Goal: Information Seeking & Learning: Learn about a topic

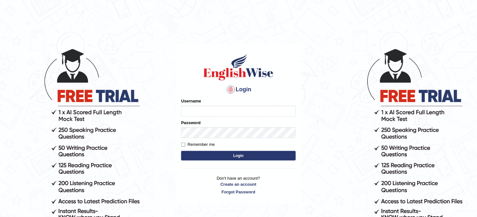
type input "obehi00"
click at [230, 157] on button "Login" at bounding box center [238, 156] width 115 height 10
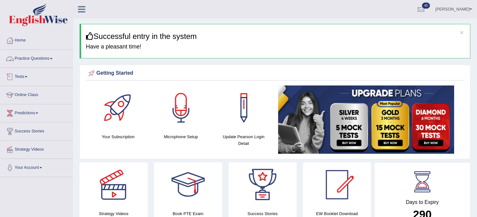
click at [46, 55] on link "Practice Questions" at bounding box center [36, 58] width 73 height 16
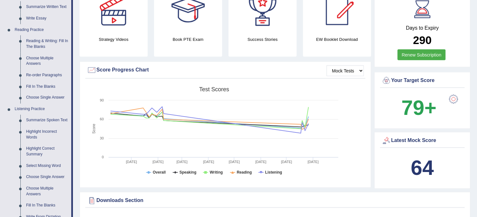
scroll to position [177, 0]
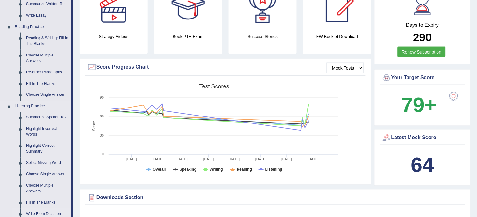
click at [38, 209] on link "Write From Dictation" at bounding box center [47, 213] width 48 height 11
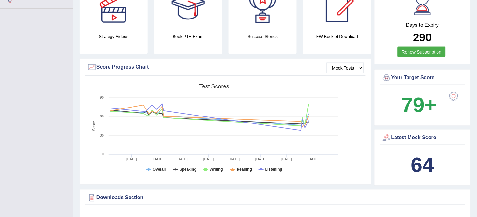
scroll to position [119, 0]
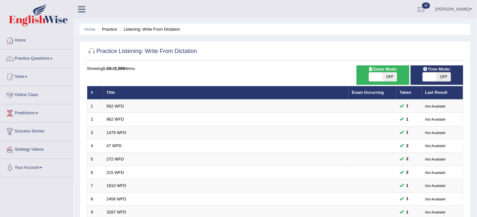
click at [388, 74] on span "OFF" at bounding box center [390, 76] width 14 height 9
checkbox input "true"
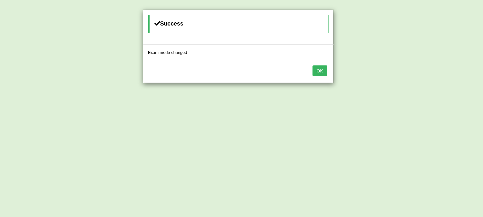
click at [317, 69] on button "OK" at bounding box center [320, 70] width 15 height 11
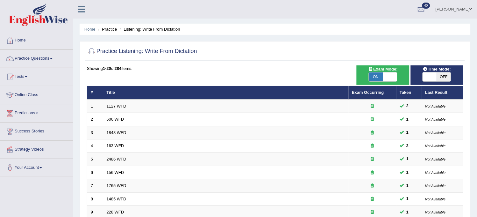
click at [444, 77] on span "OFF" at bounding box center [444, 76] width 14 height 9
checkbox input "true"
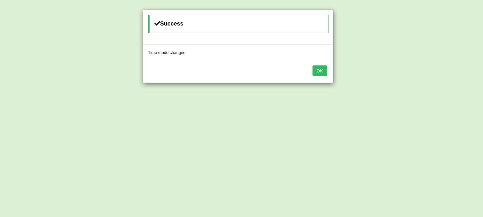
click at [320, 65] on button "OK" at bounding box center [320, 70] width 15 height 11
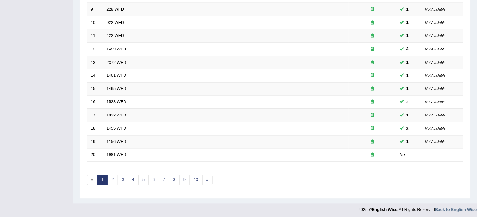
scroll to position [205, 0]
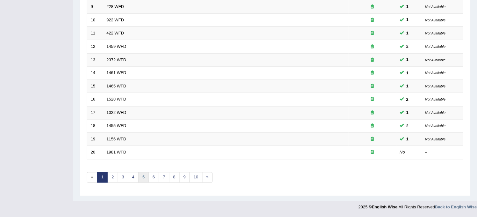
click at [143, 176] on link "5" at bounding box center [143, 177] width 11 height 11
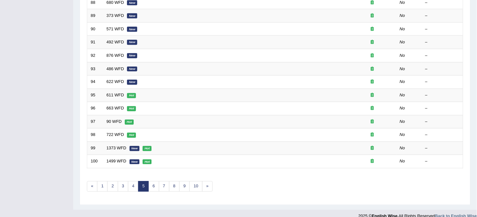
scroll to position [205, 0]
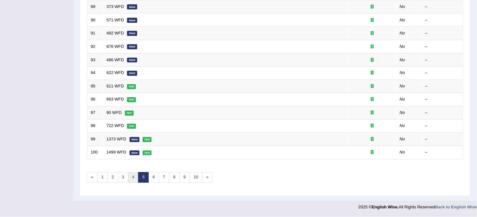
click at [132, 176] on link "4" at bounding box center [133, 177] width 11 height 11
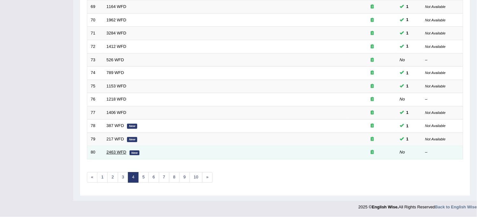
click at [119, 152] on link "2463 WFD" at bounding box center [117, 152] width 20 height 5
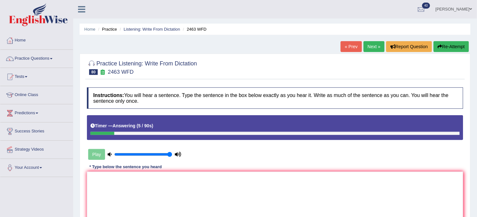
click at [451, 48] on button "Re-Attempt" at bounding box center [451, 46] width 35 height 11
click at [301, 202] on textarea at bounding box center [275, 202] width 376 height 62
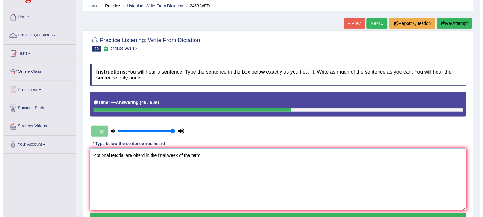
scroll to position [71, 0]
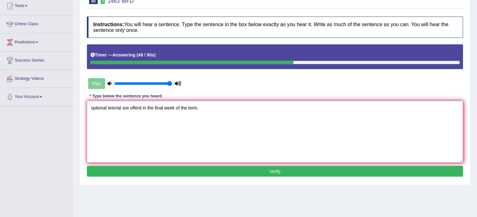
type textarea "optional tetorial are offerd in the final week of the term."
click at [266, 173] on button "Verify" at bounding box center [275, 171] width 376 height 11
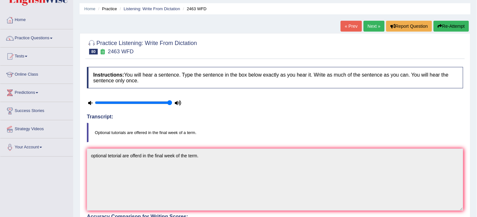
scroll to position [0, 0]
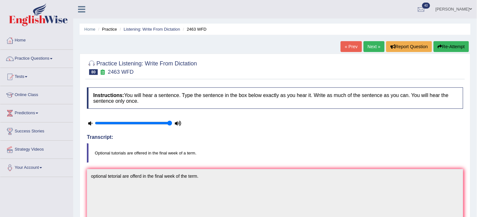
click at [374, 47] on link "Next »" at bounding box center [374, 46] width 21 height 11
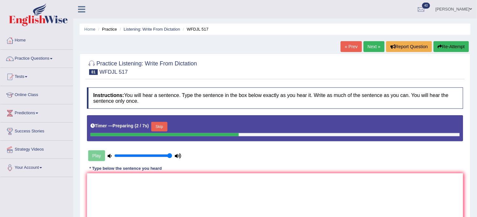
scroll to position [35, 0]
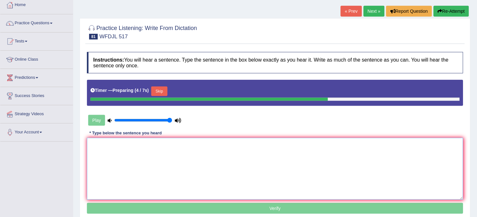
click at [177, 182] on textarea at bounding box center [275, 169] width 376 height 62
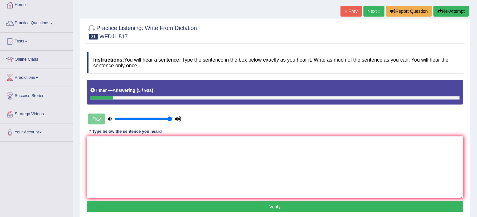
click at [462, 8] on button "Re-Attempt" at bounding box center [451, 11] width 35 height 11
click at [462, 9] on button "Re-Attempt" at bounding box center [451, 11] width 35 height 11
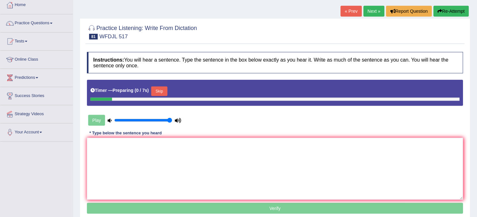
scroll to position [35, 0]
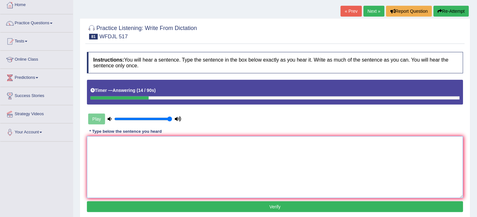
click at [296, 147] on textarea at bounding box center [275, 167] width 376 height 62
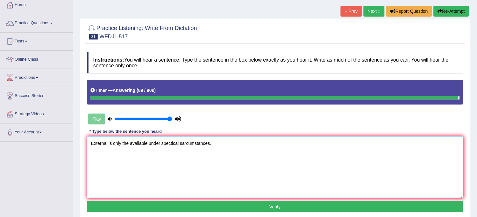
type textarea "External is only the available under spectical sarcumstances."
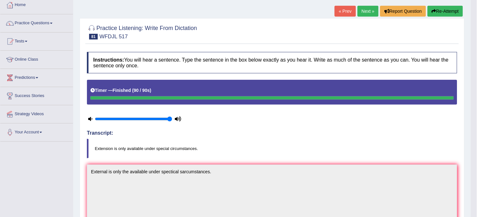
click at [450, 13] on button "Re-Attempt" at bounding box center [445, 11] width 35 height 11
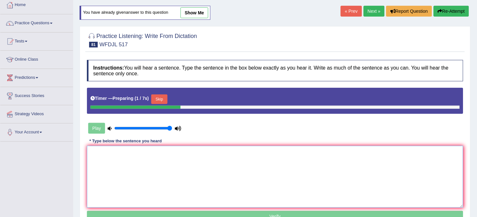
click at [208, 161] on textarea at bounding box center [275, 177] width 376 height 62
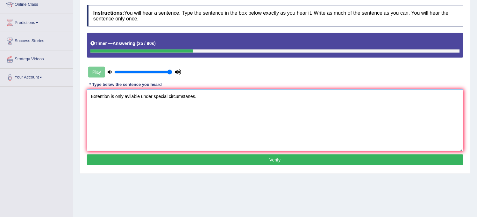
scroll to position [106, 0]
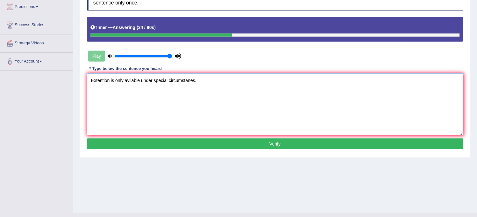
type textarea "Extention is only avilable under special circumstanes."
click at [202, 148] on button "Verify" at bounding box center [275, 143] width 376 height 11
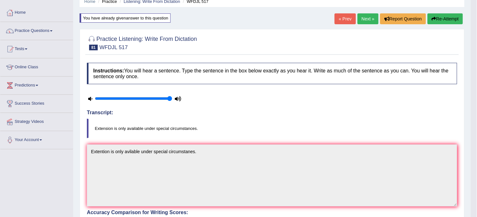
scroll to position [0, 0]
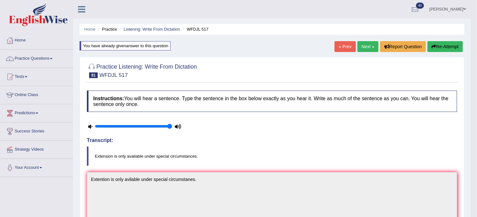
click at [373, 47] on link "Next »" at bounding box center [368, 46] width 21 height 11
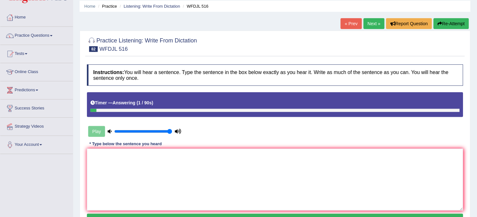
scroll to position [35, 0]
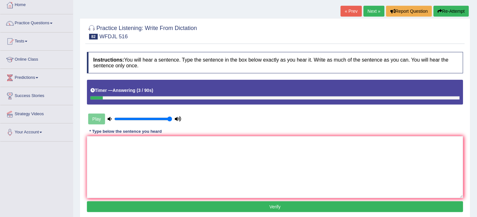
click at [457, 13] on button "Re-Attempt" at bounding box center [451, 11] width 35 height 11
click at [337, 160] on textarea at bounding box center [275, 167] width 376 height 62
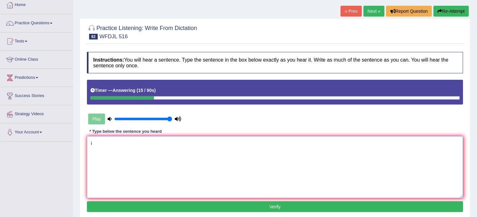
type textarea "i"
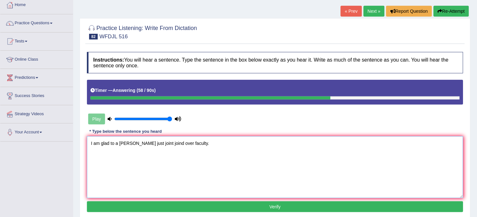
type textarea "I am glad to a professor jorden just joint joind over faculty."
click at [275, 203] on button "Verify" at bounding box center [275, 206] width 376 height 11
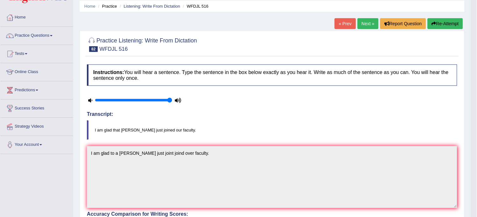
scroll to position [35, 0]
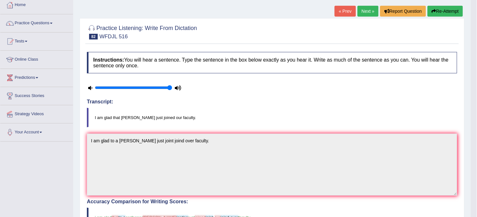
click at [366, 8] on link "Next »" at bounding box center [368, 11] width 21 height 11
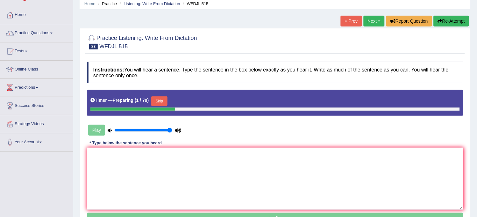
scroll to position [118, 0]
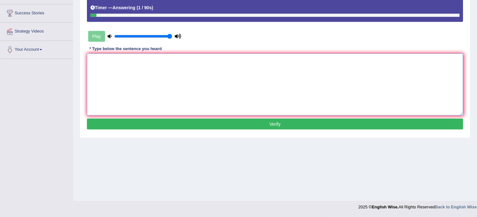
click at [200, 66] on textarea at bounding box center [275, 85] width 376 height 62
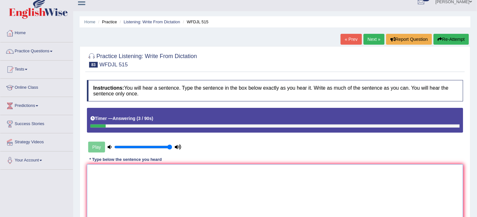
scroll to position [0, 0]
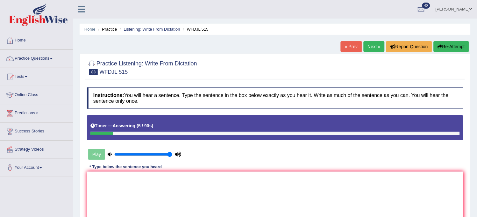
drag, startPoint x: 447, startPoint y: 55, endPoint x: 450, endPoint y: 50, distance: 6.1
click at [450, 50] on div "Home Practice Listening: Write From Dictation WFDJL 515 « Prev Next » Report Qu…" at bounding box center [275, 159] width 404 height 318
click at [450, 50] on button "Re-Attempt" at bounding box center [451, 46] width 35 height 11
click at [300, 193] on textarea at bounding box center [275, 202] width 376 height 62
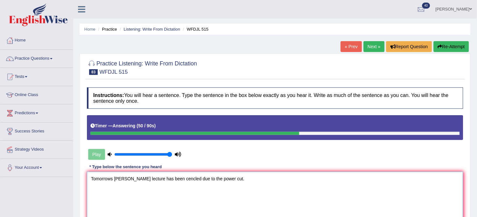
click at [189, 178] on textarea "Tomorrows tommorows lecture has been cencled due to the power cut." at bounding box center [275, 202] width 376 height 62
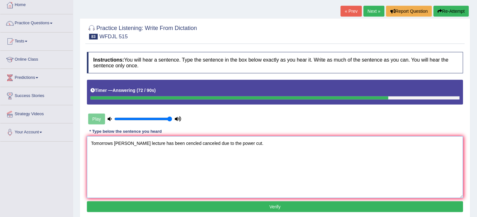
click at [201, 142] on textarea "Tomorrows tommorows lecture has been cencled canceled due to the power cut." at bounding box center [275, 167] width 376 height 62
type textarea "Tomorrows tommorows lecture has been cencled cancled due to the power cut."
click at [206, 205] on button "Verify" at bounding box center [275, 206] width 376 height 11
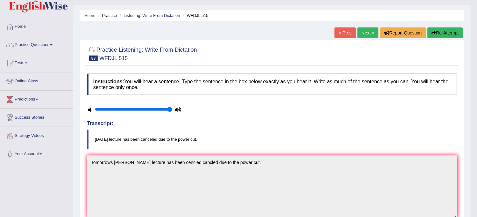
scroll to position [0, 0]
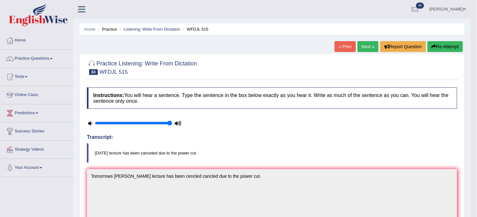
click at [362, 47] on link "Next »" at bounding box center [368, 46] width 21 height 11
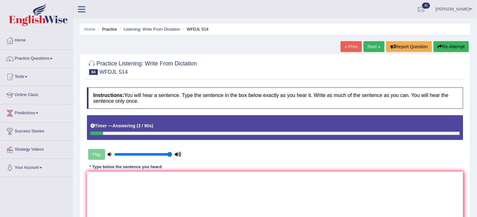
click at [457, 47] on button "Re-Attempt" at bounding box center [451, 46] width 35 height 11
click at [351, 203] on textarea at bounding box center [275, 202] width 376 height 62
click at [462, 46] on button "Re-Attempt" at bounding box center [451, 46] width 35 height 11
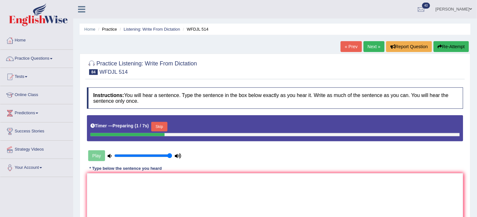
click at [162, 123] on button "Skip" at bounding box center [159, 127] width 16 height 10
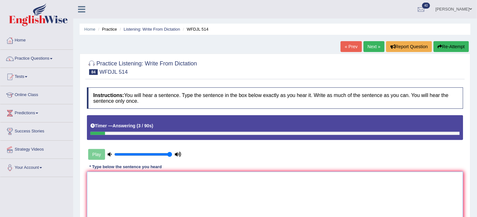
click at [139, 186] on textarea at bounding box center [275, 202] width 376 height 62
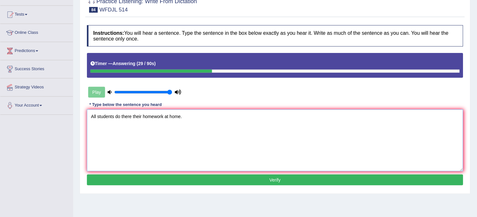
scroll to position [71, 0]
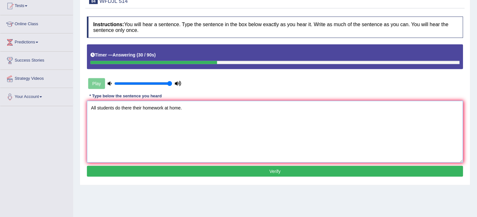
type textarea "All students do there their homework at home."
click at [155, 169] on button "Verify" at bounding box center [275, 171] width 376 height 11
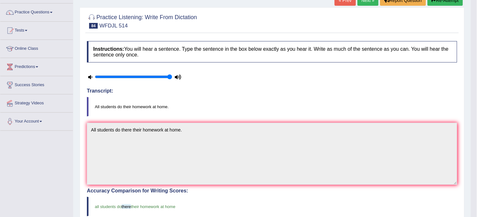
scroll to position [35, 0]
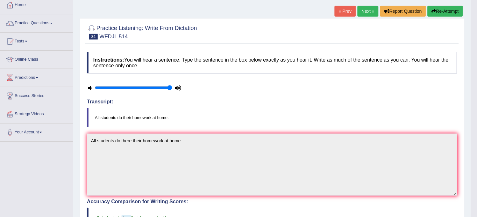
click at [371, 11] on link "Next »" at bounding box center [368, 11] width 21 height 11
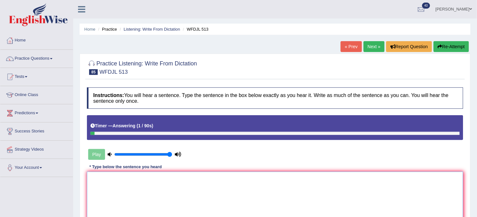
click at [335, 183] on textarea at bounding box center [275, 202] width 376 height 62
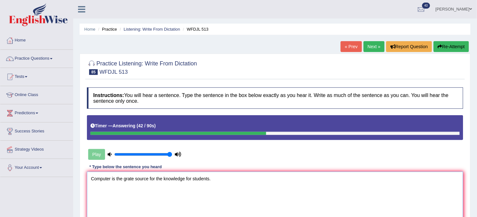
click at [162, 177] on textarea "Computer is the grate source for the knowledge for students." at bounding box center [275, 202] width 376 height 62
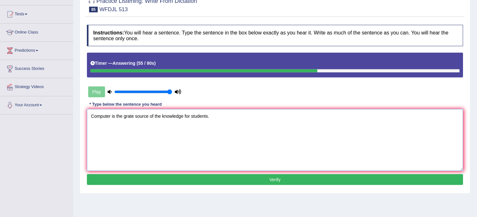
scroll to position [106, 0]
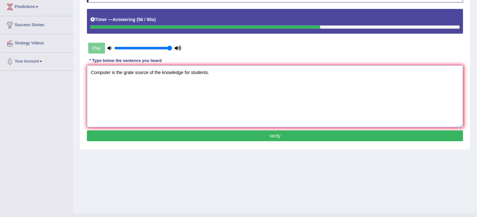
type textarea "Computer is the grate source of the knowledge for students."
click at [224, 135] on button "Verify" at bounding box center [275, 135] width 376 height 11
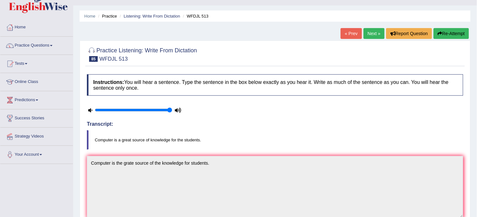
scroll to position [0, 0]
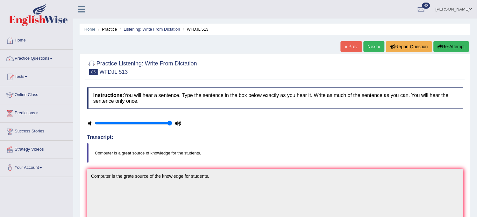
click at [370, 46] on link "Next »" at bounding box center [374, 46] width 21 height 11
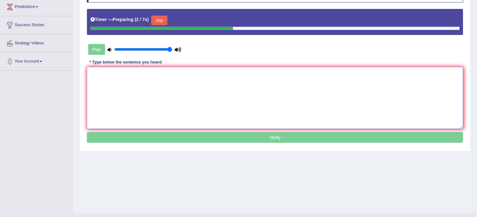
click at [313, 82] on textarea at bounding box center [275, 98] width 376 height 62
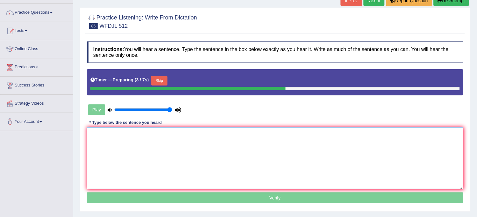
scroll to position [35, 0]
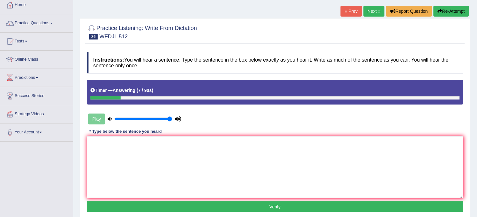
click at [447, 8] on button "Re-Attempt" at bounding box center [451, 11] width 35 height 11
click at [324, 151] on textarea at bounding box center [275, 167] width 376 height 62
type textarea "i"
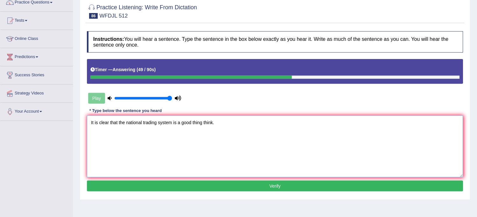
scroll to position [71, 0]
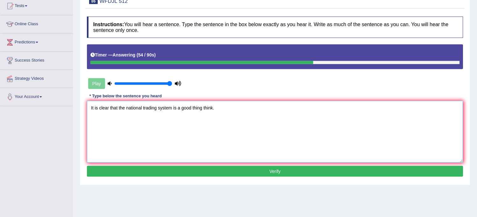
type textarea "It is clear that the national trading system is a good thing think."
click at [211, 171] on button "Verify" at bounding box center [275, 171] width 376 height 11
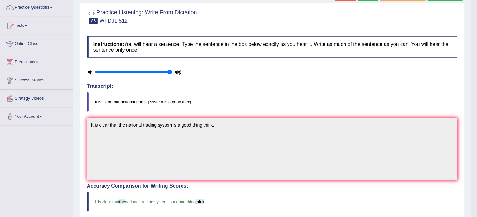
scroll to position [35, 0]
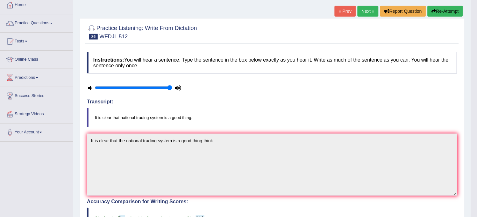
click at [364, 15] on link "Next »" at bounding box center [368, 11] width 21 height 11
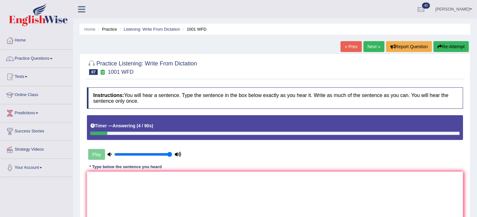
click at [450, 47] on button "Re-Attempt" at bounding box center [451, 46] width 35 height 11
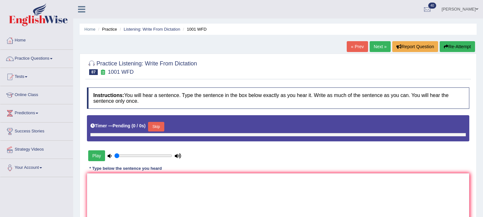
type input "1"
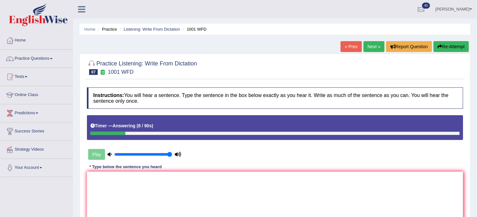
click at [450, 47] on button "Re-Attempt" at bounding box center [451, 46] width 35 height 11
click at [288, 201] on textarea at bounding box center [275, 202] width 376 height 62
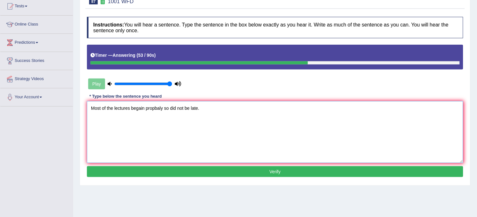
scroll to position [71, 0]
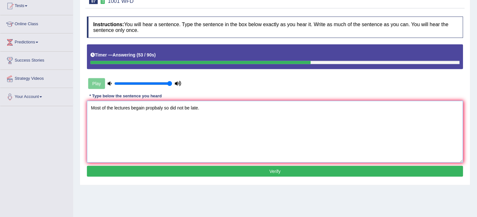
type textarea "Most of the lectures begain propbaly so did not be late."
click at [297, 170] on button "Verify" at bounding box center [275, 171] width 376 height 11
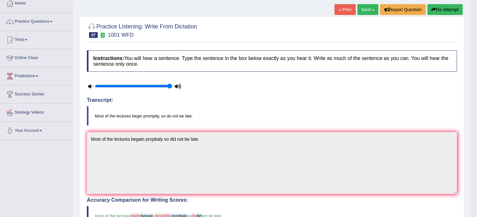
scroll to position [35, 0]
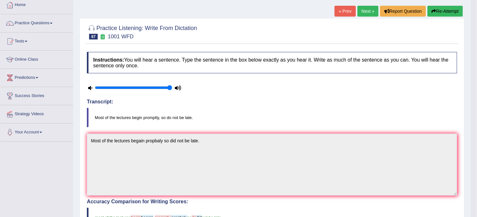
click at [370, 14] on link "Next »" at bounding box center [368, 11] width 21 height 11
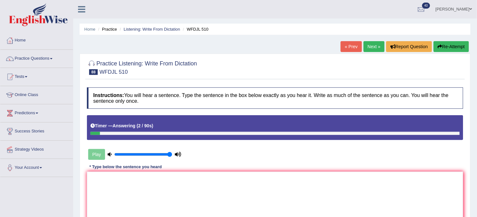
click at [463, 43] on button "Re-Attempt" at bounding box center [451, 46] width 35 height 11
click at [455, 46] on button "Re-Attempt" at bounding box center [451, 46] width 35 height 11
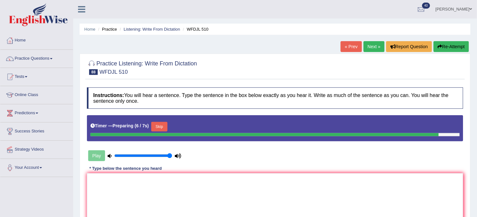
click at [167, 130] on button "Skip" at bounding box center [159, 127] width 16 height 10
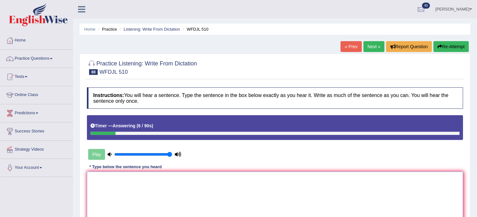
click at [121, 188] on textarea at bounding box center [275, 202] width 376 height 62
click at [124, 175] on textarea "To tyr up in this shadule" at bounding box center [275, 202] width 376 height 62
click at [145, 176] on textarea "To tyr up in this schadule" at bounding box center [275, 202] width 376 height 62
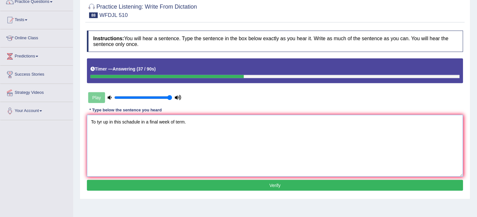
scroll to position [71, 0]
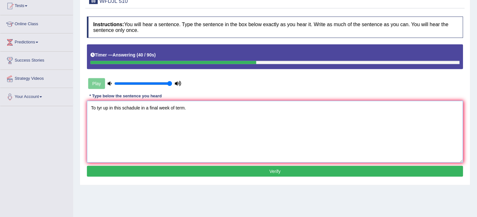
click at [100, 109] on textarea "To tyr up in this schadule in a final week of term." at bounding box center [275, 132] width 376 height 62
click at [101, 106] on textarea "To tr up in this schadule in a final week of term." at bounding box center [275, 132] width 376 height 62
type textarea "To try up in this schadule in a final week of term."
click at [157, 173] on button "Verify" at bounding box center [275, 171] width 376 height 11
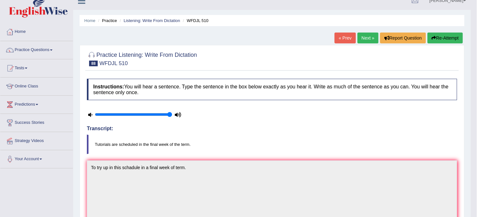
scroll to position [0, 0]
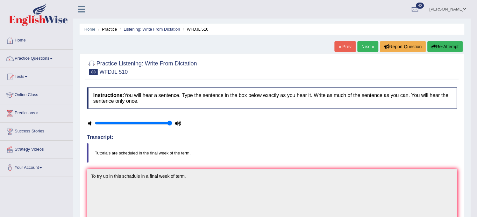
click at [369, 43] on link "Next »" at bounding box center [368, 46] width 21 height 11
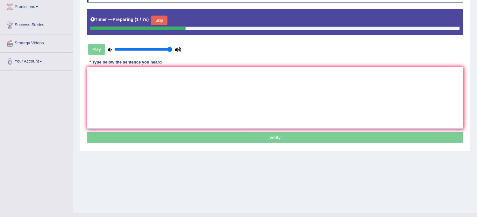
click at [289, 70] on textarea at bounding box center [275, 98] width 376 height 62
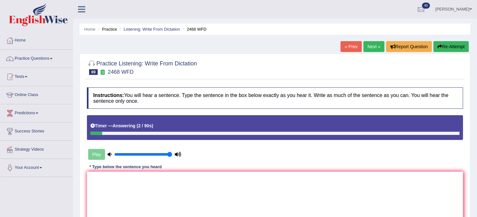
click at [442, 45] on button "Re-Attempt" at bounding box center [451, 46] width 35 height 11
click at [298, 200] on textarea at bounding box center [275, 202] width 376 height 62
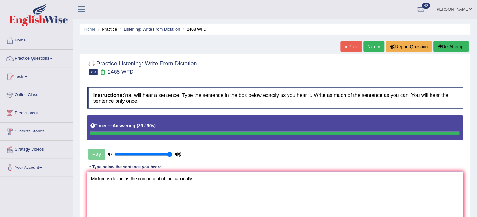
type textarea "Mixture is defind as the component of the camically"
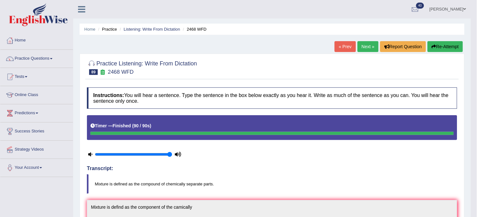
click at [448, 44] on button "Re-Attempt" at bounding box center [445, 46] width 35 height 11
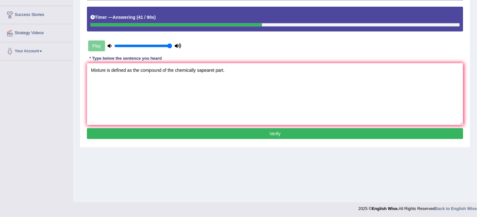
scroll to position [118, 0]
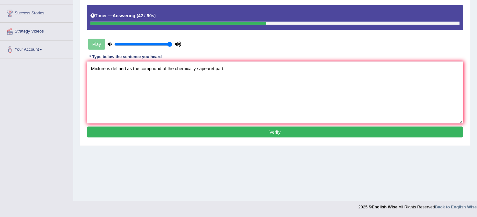
type textarea "Mixture is defined as the compound of the chemically sapearet part."
click at [285, 132] on button "Verify" at bounding box center [275, 131] width 376 height 11
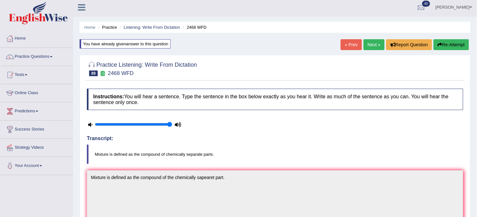
scroll to position [0, 0]
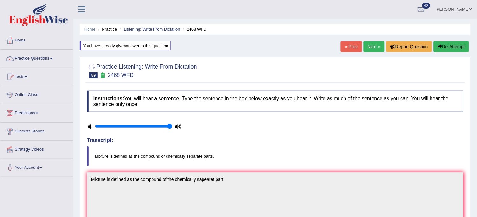
click at [372, 49] on link "Next »" at bounding box center [374, 46] width 21 height 11
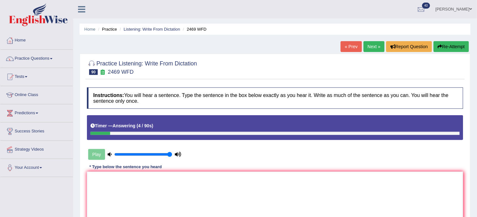
click at [447, 46] on button "Re-Attempt" at bounding box center [451, 46] width 35 height 11
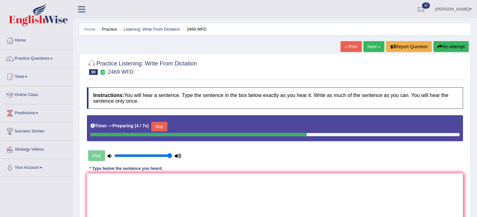
click at [165, 127] on button "Skip" at bounding box center [159, 127] width 16 height 10
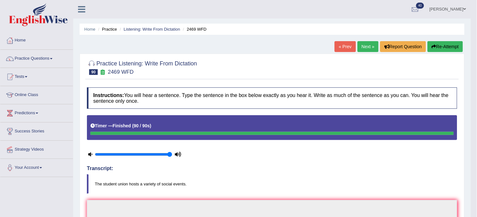
click at [165, 127] on div "Timer — Finished ( 90 / 90s )" at bounding box center [271, 125] width 363 height 11
click at [455, 46] on button "Re-Attempt" at bounding box center [445, 46] width 35 height 11
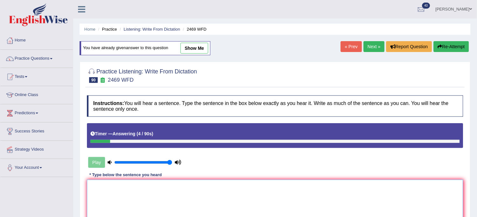
click at [359, 208] on textarea at bounding box center [275, 210] width 376 height 62
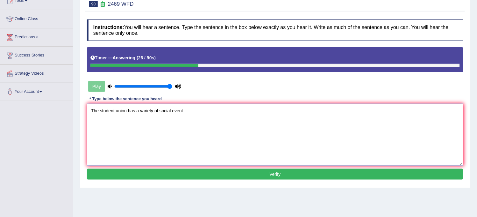
scroll to position [118, 0]
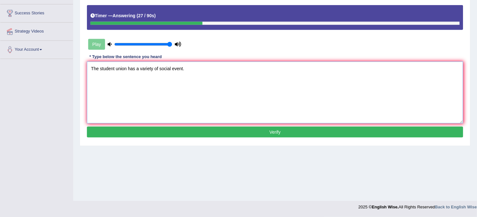
type textarea "The student union has a variety of social event."
click at [313, 128] on button "Verify" at bounding box center [275, 131] width 376 height 11
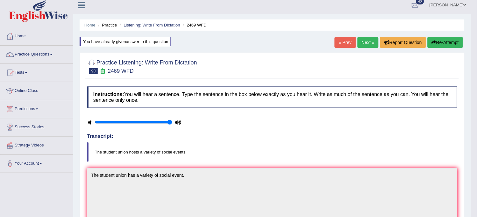
scroll to position [0, 0]
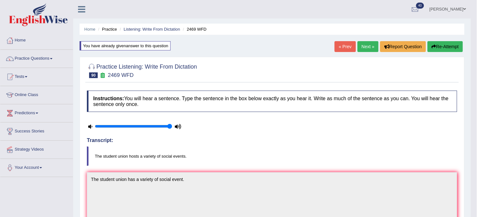
click at [368, 50] on link "Next »" at bounding box center [368, 46] width 21 height 11
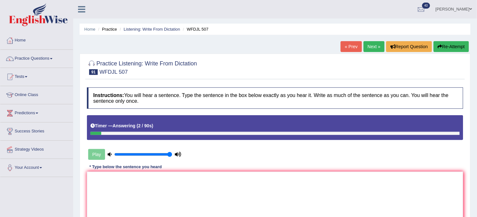
click at [447, 49] on button "Re-Attempt" at bounding box center [451, 46] width 35 height 11
click at [330, 181] on textarea at bounding box center [275, 202] width 376 height 62
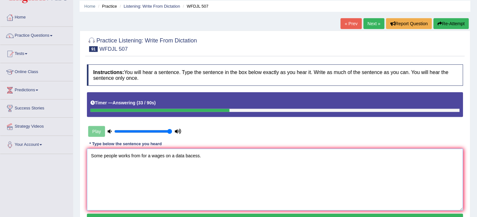
scroll to position [35, 0]
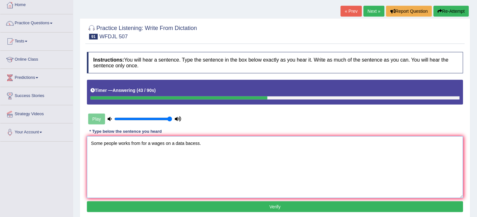
type textarea "Some people works from for a wages on a data bacess."
click at [244, 203] on button "Verify" at bounding box center [275, 206] width 376 height 11
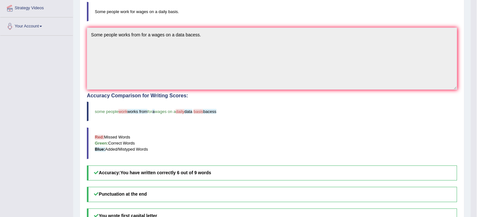
scroll to position [141, 0]
click at [255, 166] on h5 "Accuracy: You have written correctly 6 out of 9 words" at bounding box center [272, 172] width 370 height 15
click at [255, 165] on h5 "Accuracy: You have written correctly 6 out of 9 words" at bounding box center [272, 172] width 370 height 15
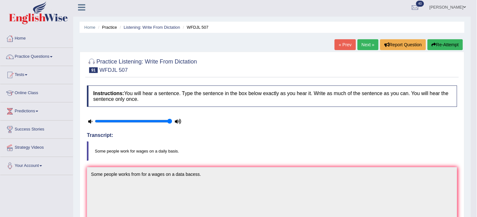
scroll to position [0, 0]
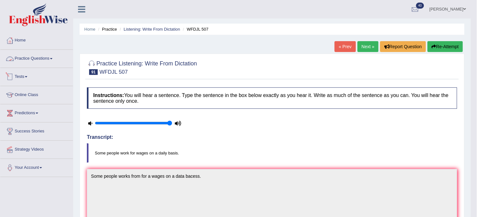
click at [53, 63] on link "Practice Questions" at bounding box center [36, 58] width 73 height 16
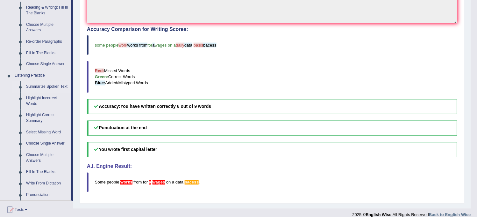
scroll to position [212, 0]
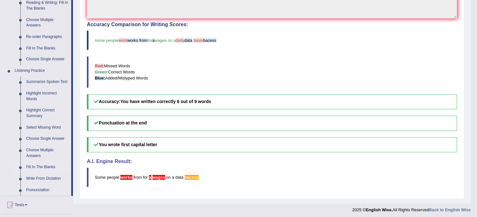
click at [38, 165] on link "Fill In The Blanks" at bounding box center [47, 166] width 48 height 11
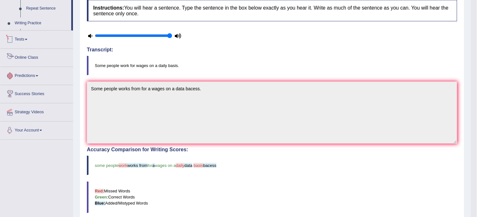
scroll to position [155, 0]
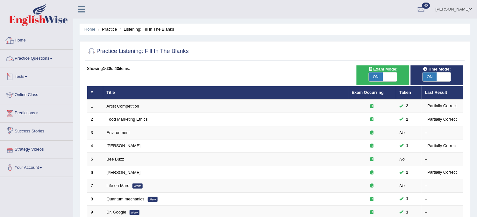
click at [46, 60] on link "Practice Questions" at bounding box center [36, 58] width 73 height 16
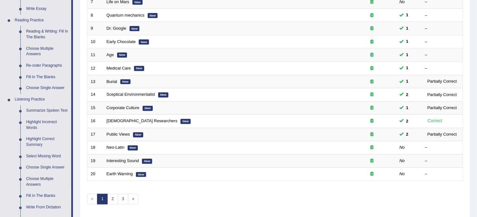
scroll to position [212, 0]
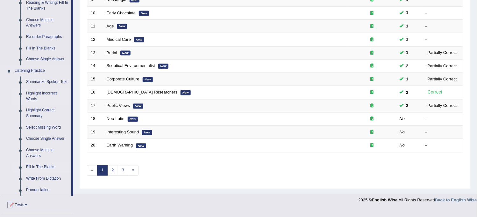
click at [43, 95] on link "Highlight Incorrect Words" at bounding box center [47, 96] width 48 height 17
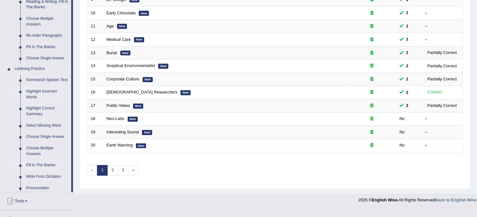
scroll to position [180, 0]
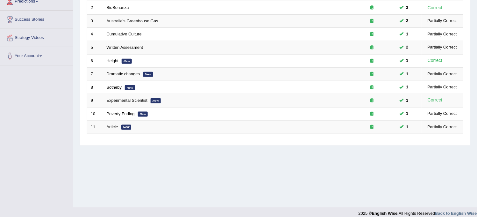
scroll to position [118, 0]
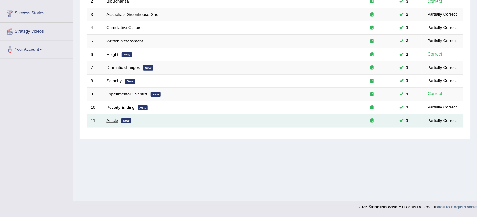
click at [111, 120] on link "Article" at bounding box center [112, 120] width 11 height 5
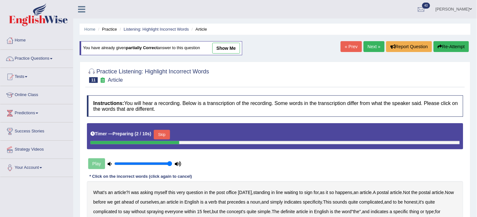
click at [364, 42] on link "Next »" at bounding box center [374, 46] width 21 height 11
click at [364, 45] on link "Next »" at bounding box center [374, 46] width 21 height 11
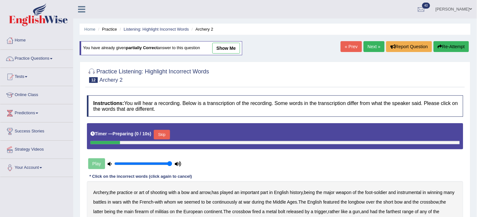
click at [364, 45] on link "Next »" at bounding box center [374, 46] width 21 height 11
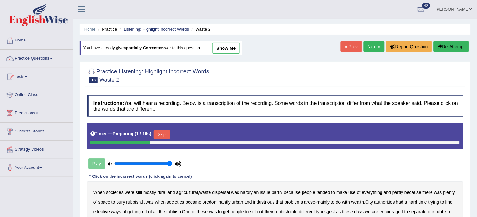
click at [364, 45] on link "Next »" at bounding box center [374, 46] width 21 height 11
drag, startPoint x: 0, startPoint y: 0, endPoint x: 362, endPoint y: 45, distance: 364.6
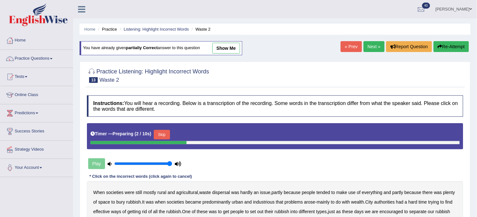
click at [364, 45] on link "Next »" at bounding box center [374, 46] width 21 height 11
click at [364, 46] on link "Next »" at bounding box center [374, 46] width 21 height 11
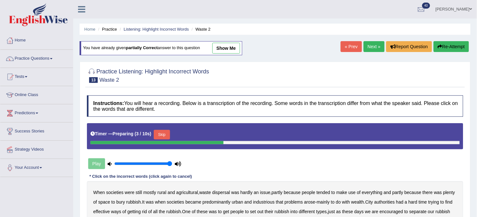
click at [364, 46] on link "Next »" at bounding box center [374, 46] width 21 height 11
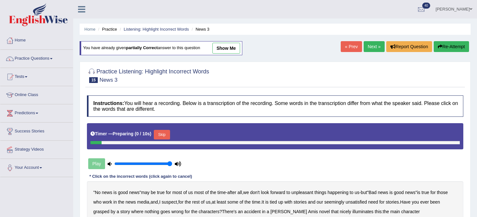
click at [364, 46] on link "Next »" at bounding box center [374, 46] width 21 height 11
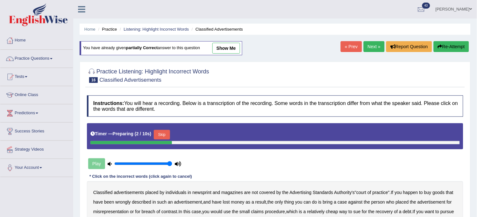
click at [364, 46] on link "Next »" at bounding box center [374, 46] width 21 height 11
click at [364, 45] on link "Next »" at bounding box center [374, 46] width 21 height 11
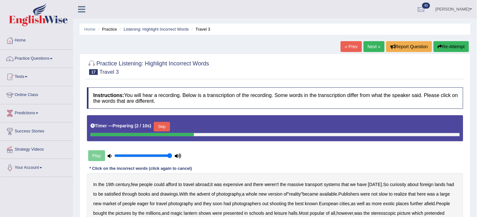
drag, startPoint x: 0, startPoint y: 0, endPoint x: 361, endPoint y: 43, distance: 364.1
click at [364, 43] on link "Next »" at bounding box center [374, 46] width 21 height 11
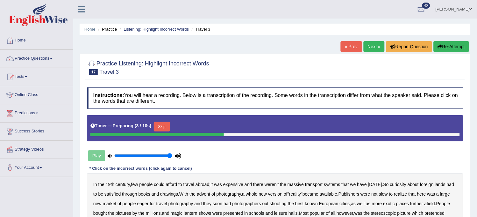
click at [364, 43] on link "Next »" at bounding box center [374, 46] width 21 height 11
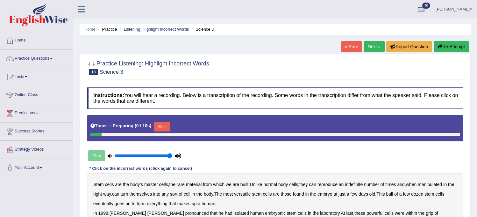
click at [364, 43] on link "Next »" at bounding box center [374, 46] width 21 height 11
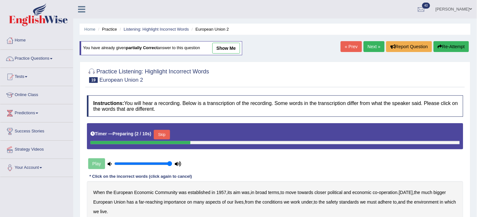
click at [364, 43] on link "Next »" at bounding box center [374, 46] width 21 height 11
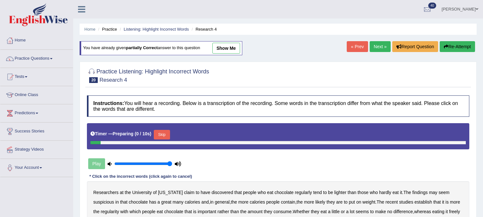
click at [370, 43] on link "Next »" at bounding box center [380, 46] width 21 height 11
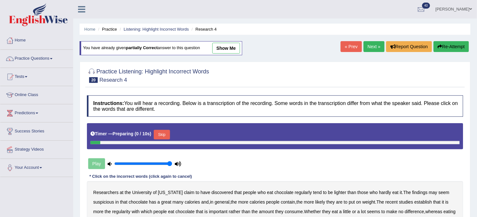
drag, startPoint x: 0, startPoint y: 0, endPoint x: 361, endPoint y: 43, distance: 363.7
click at [364, 43] on link "Next »" at bounding box center [374, 46] width 21 height 11
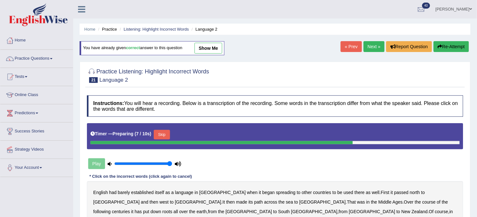
drag, startPoint x: 0, startPoint y: 0, endPoint x: 361, endPoint y: 43, distance: 363.7
click at [364, 43] on link "Next »" at bounding box center [374, 46] width 21 height 11
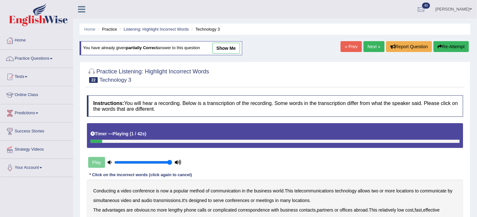
click at [372, 46] on link "Next »" at bounding box center [374, 46] width 21 height 11
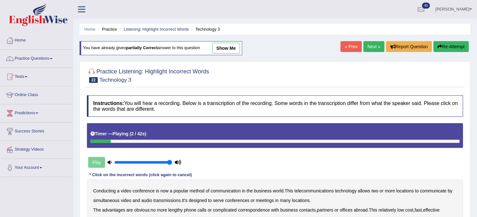
click at [372, 46] on link "Next »" at bounding box center [374, 46] width 21 height 11
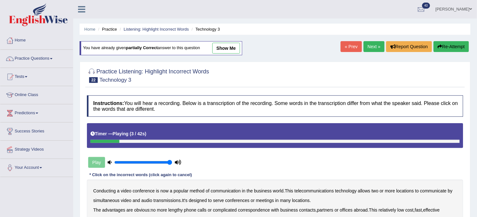
click at [372, 46] on link "Next »" at bounding box center [374, 46] width 21 height 11
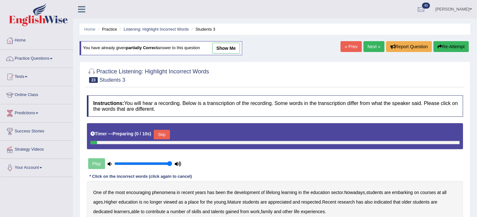
click at [372, 46] on link "Next »" at bounding box center [374, 46] width 21 height 11
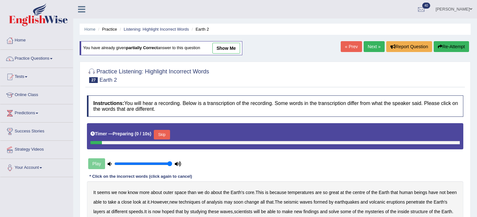
click at [371, 45] on link "Next »" at bounding box center [374, 46] width 21 height 11
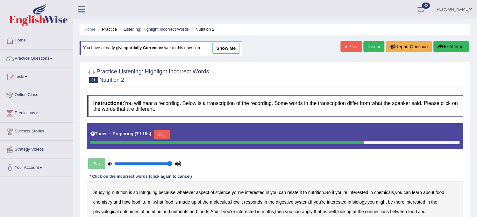
click at [371, 45] on link "Next »" at bounding box center [374, 46] width 21 height 11
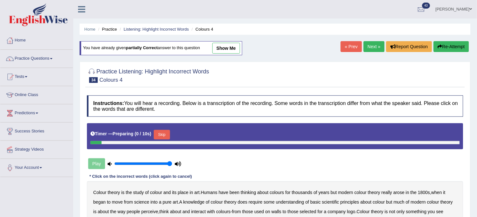
click at [371, 44] on link "Next »" at bounding box center [374, 46] width 21 height 11
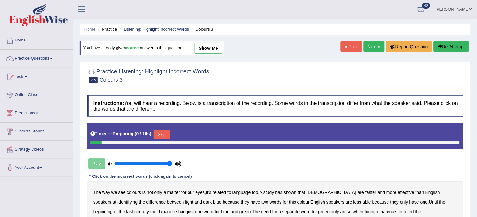
click at [371, 40] on div "Home Practice Listening: Highlight Incorrect Words Colours 3 You have already g…" at bounding box center [275, 159] width 404 height 318
click at [369, 46] on link "Next »" at bounding box center [374, 46] width 21 height 11
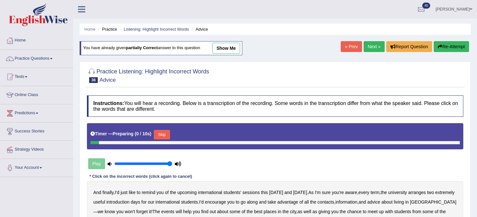
click at [369, 46] on link "Next »" at bounding box center [374, 46] width 21 height 11
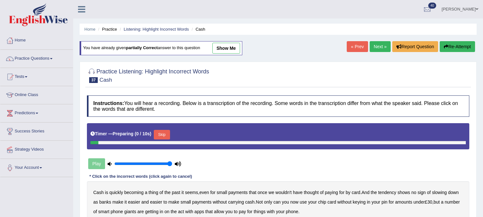
click at [370, 46] on link "Next »" at bounding box center [380, 46] width 21 height 11
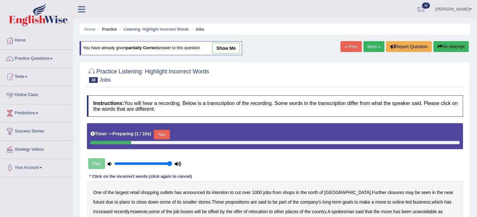
click at [369, 46] on link "Next »" at bounding box center [374, 46] width 21 height 11
drag, startPoint x: 0, startPoint y: 0, endPoint x: 369, endPoint y: 46, distance: 371.6
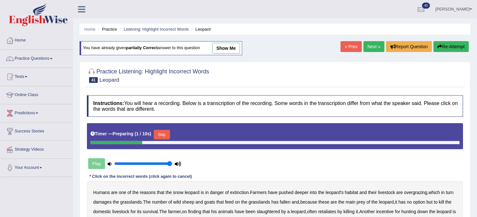
click at [369, 46] on link "Next »" at bounding box center [374, 46] width 21 height 11
click at [369, 43] on link "Next »" at bounding box center [374, 46] width 21 height 11
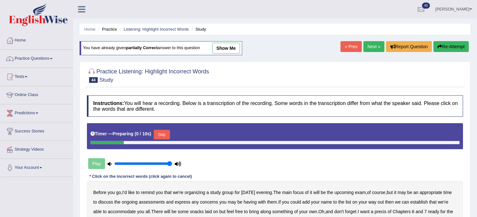
click at [369, 43] on link "Next »" at bounding box center [374, 46] width 21 height 11
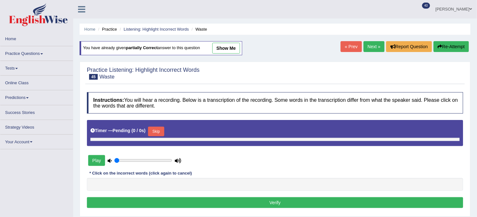
click at [369, 43] on link "Next »" at bounding box center [374, 46] width 21 height 11
click at [369, 44] on link "Next »" at bounding box center [374, 46] width 21 height 11
click at [369, 43] on link "Next »" at bounding box center [374, 46] width 21 height 11
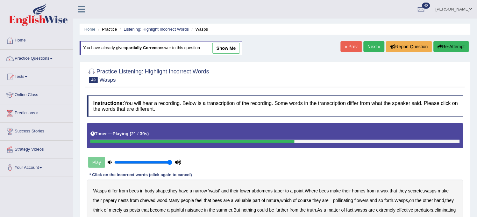
click at [375, 45] on link "Next »" at bounding box center [374, 46] width 21 height 11
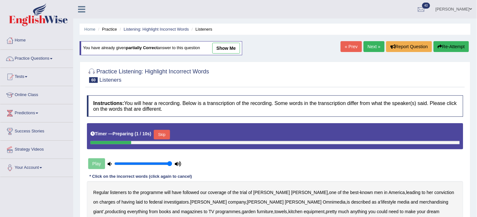
click at [372, 41] on link "Next »" at bounding box center [374, 46] width 21 height 11
click at [371, 44] on link "Next »" at bounding box center [374, 46] width 21 height 11
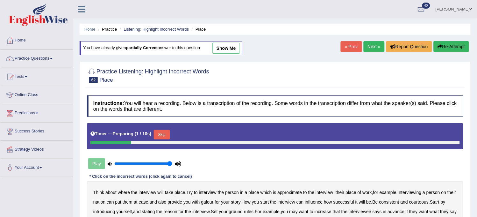
click at [371, 44] on link "Next »" at bounding box center [374, 46] width 21 height 11
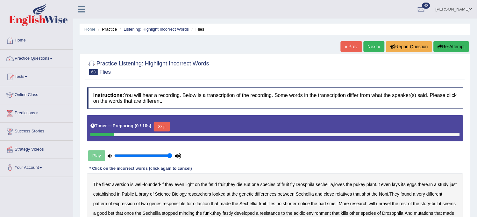
click at [375, 44] on link "Next »" at bounding box center [374, 46] width 21 height 11
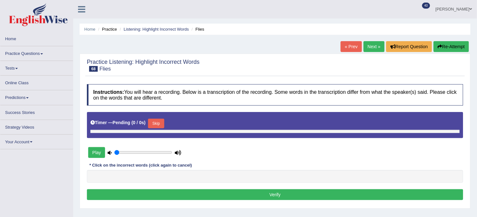
click at [350, 49] on link "« Prev" at bounding box center [351, 46] width 21 height 11
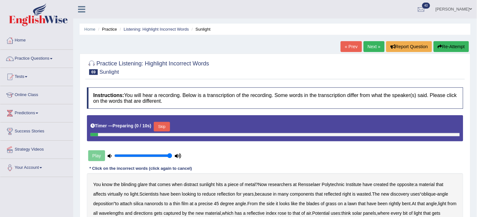
click at [377, 47] on link "Next »" at bounding box center [374, 46] width 21 height 11
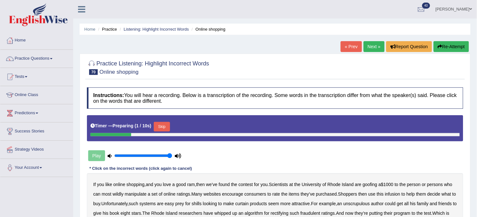
click at [377, 47] on link "Next »" at bounding box center [374, 46] width 21 height 11
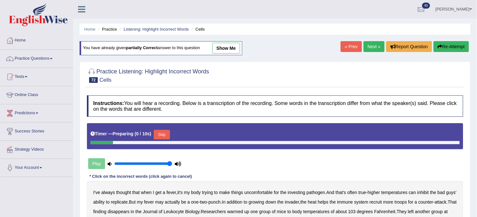
click at [374, 46] on link "Next »" at bounding box center [374, 46] width 21 height 11
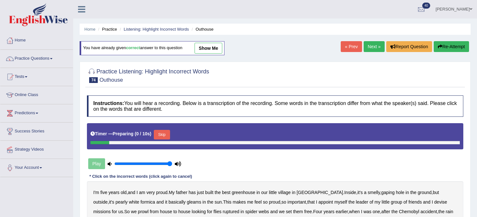
click at [374, 46] on link "Next »" at bounding box center [374, 46] width 21 height 11
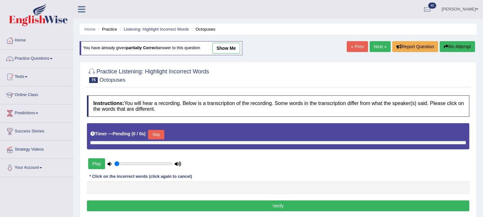
click at [374, 46] on link "Next »" at bounding box center [380, 46] width 21 height 11
type input "1"
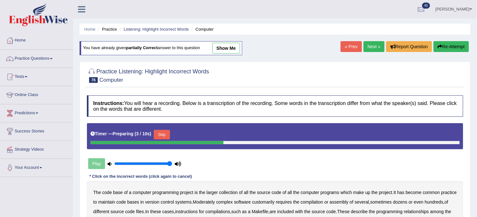
click at [374, 46] on link "Next »" at bounding box center [374, 46] width 21 height 11
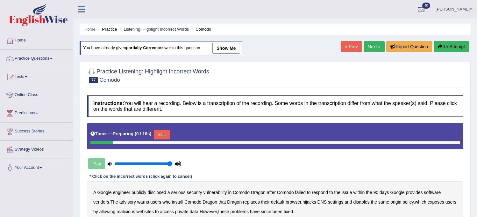
click at [374, 46] on link "Next »" at bounding box center [374, 46] width 21 height 11
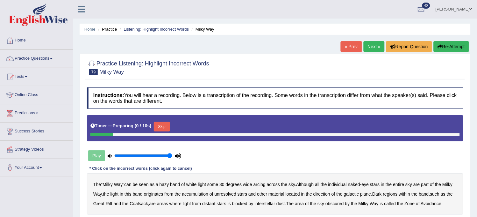
click at [375, 46] on link "Next »" at bounding box center [374, 46] width 21 height 11
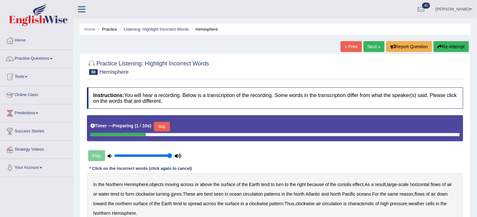
click at [366, 45] on link "Next »" at bounding box center [374, 46] width 21 height 11
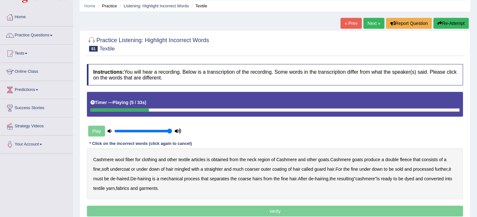
scroll to position [71, 0]
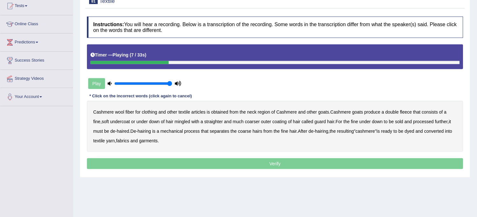
click at [464, 41] on div "Instructions: You will hear a recording. Below is a transcription of the record…" at bounding box center [275, 93] width 380 height 161
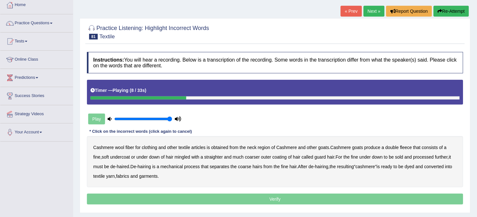
click at [458, 9] on button "Re-Attempt" at bounding box center [451, 11] width 35 height 11
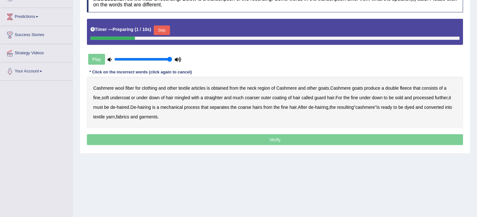
scroll to position [106, 0]
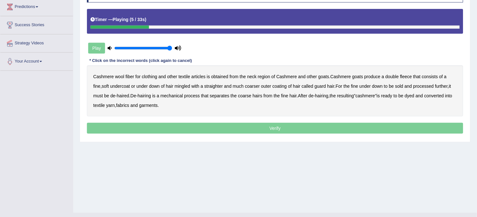
click at [197, 76] on b "articles" at bounding box center [198, 76] width 14 height 5
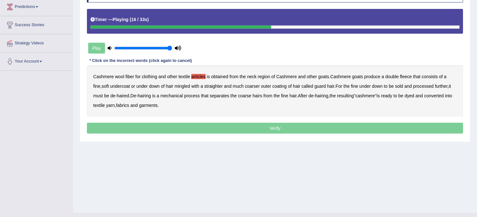
click at [185, 84] on b "mingled" at bounding box center [183, 85] width 16 height 5
click at [425, 84] on b "processed" at bounding box center [423, 85] width 21 height 5
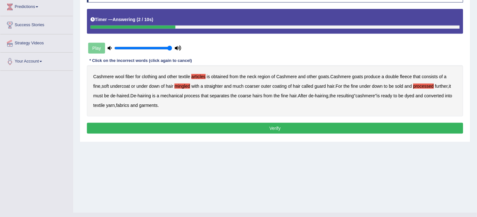
click at [300, 123] on button "Verify" at bounding box center [275, 128] width 376 height 11
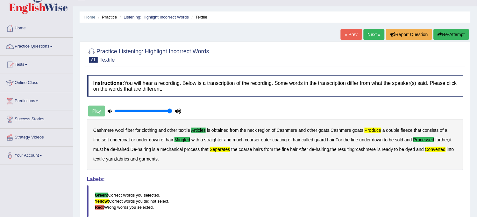
scroll to position [0, 0]
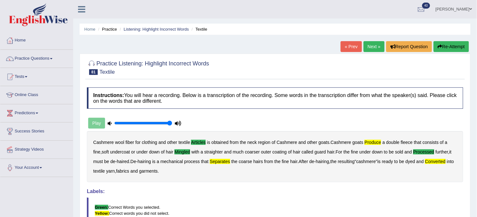
click at [371, 46] on link "Next »" at bounding box center [374, 46] width 21 height 11
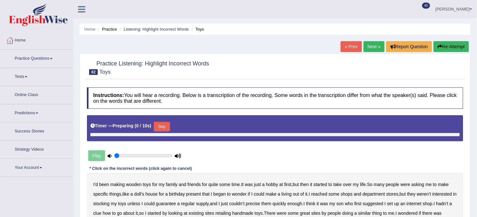
type input "1"
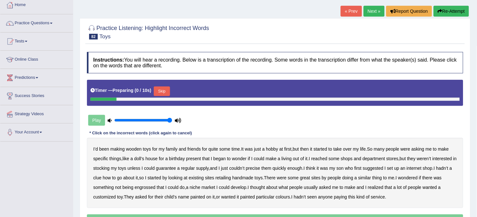
scroll to position [71, 0]
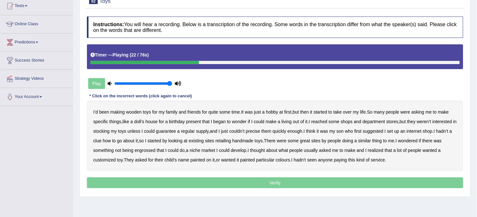
click at [322, 119] on b "reached" at bounding box center [319, 121] width 16 height 5
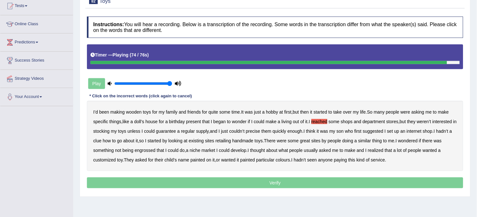
click at [253, 160] on b "painted" at bounding box center [247, 159] width 15 height 5
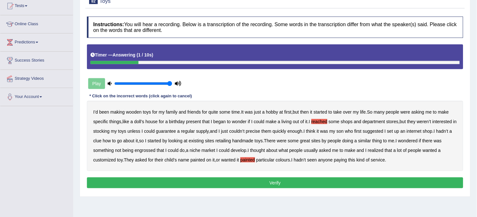
click at [342, 161] on b "paying" at bounding box center [340, 159] width 13 height 5
click at [328, 181] on button "Verify" at bounding box center [275, 182] width 376 height 11
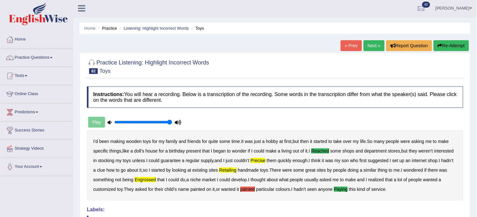
scroll to position [0, 0]
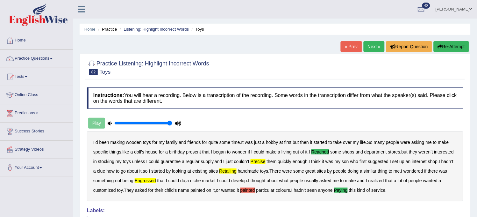
click at [375, 49] on link "Next »" at bounding box center [374, 46] width 21 height 11
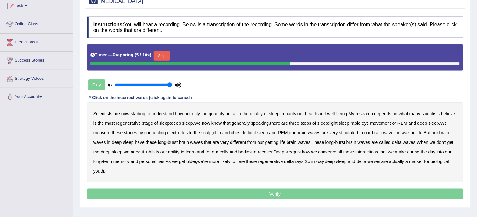
scroll to position [106, 0]
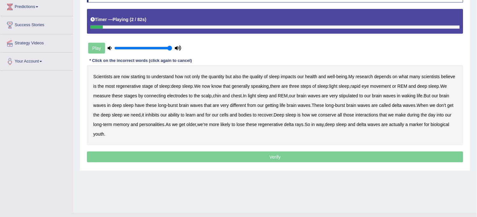
click at [140, 76] on b "starting" at bounding box center [138, 76] width 15 height 5
click at [389, 77] on b "depends" at bounding box center [383, 76] width 17 height 5
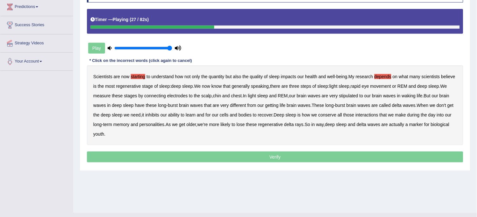
click at [306, 88] on b "steps" at bounding box center [306, 85] width 11 height 5
click at [354, 94] on b "stipulated" at bounding box center [348, 95] width 19 height 5
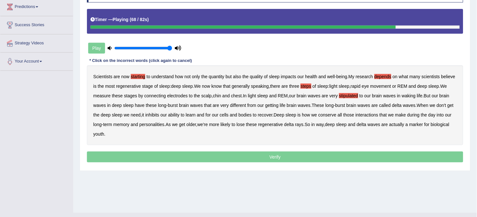
click at [334, 115] on b "conserve" at bounding box center [327, 114] width 18 height 5
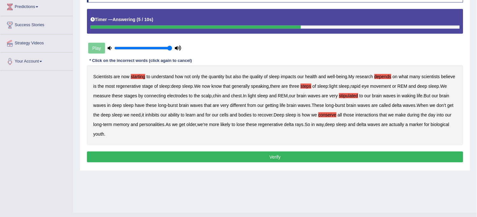
click at [99, 132] on b "youth" at bounding box center [98, 133] width 11 height 5
click at [111, 161] on button "Verify" at bounding box center [275, 156] width 376 height 11
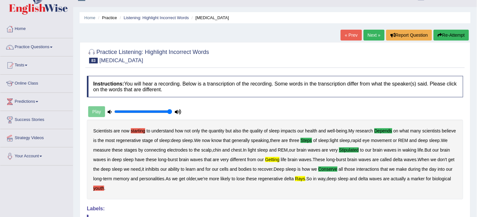
scroll to position [0, 0]
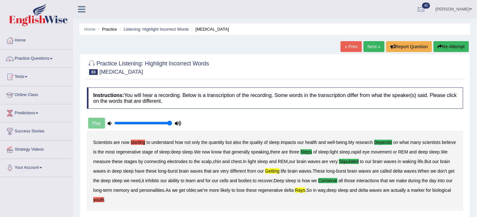
click at [371, 46] on link "Next »" at bounding box center [374, 46] width 21 height 11
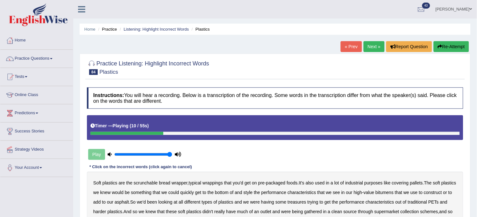
click at [451, 44] on button "Re-Attempt" at bounding box center [451, 46] width 35 height 11
click at [445, 48] on button "Re-Attempt" at bounding box center [451, 46] width 35 height 11
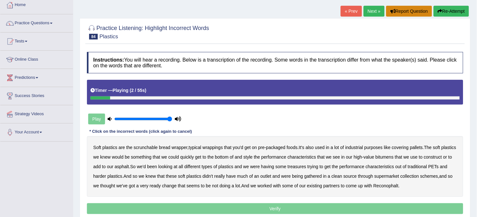
scroll to position [71, 0]
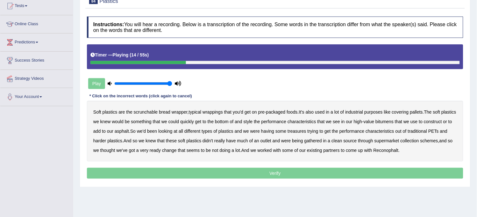
click at [401, 110] on b "covering" at bounding box center [400, 111] width 17 height 5
click at [253, 121] on b "style" at bounding box center [248, 121] width 9 height 5
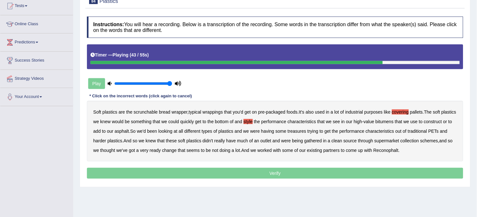
click at [322, 141] on b "gathered" at bounding box center [313, 140] width 18 height 5
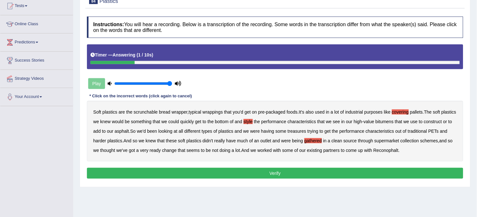
click at [340, 168] on button "Verify" at bounding box center [275, 173] width 376 height 11
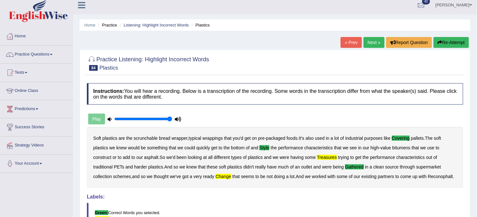
scroll to position [0, 0]
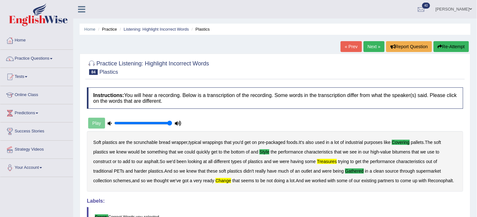
click at [370, 50] on link "Next »" at bounding box center [374, 46] width 21 height 11
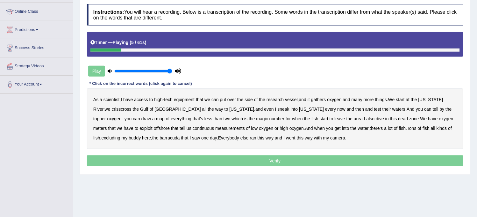
scroll to position [71, 0]
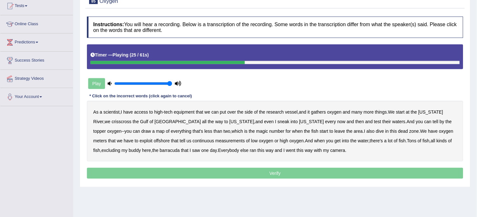
click at [106, 128] on b "topper" at bounding box center [99, 130] width 13 height 5
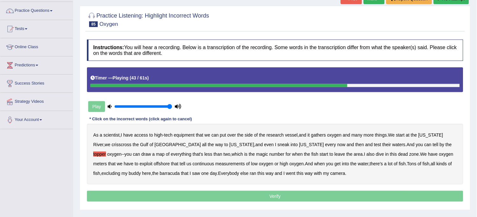
scroll to position [35, 0]
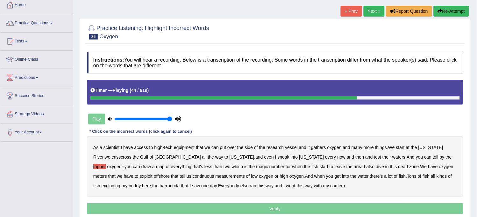
click at [452, 9] on button "Re-Attempt" at bounding box center [451, 11] width 35 height 11
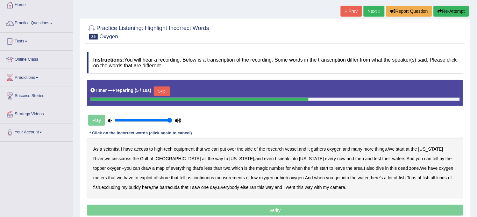
click at [161, 93] on button "Skip" at bounding box center [162, 91] width 16 height 10
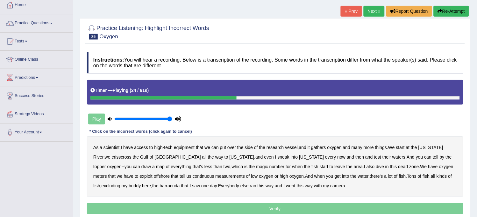
click at [106, 164] on b "topper" at bounding box center [99, 166] width 13 height 5
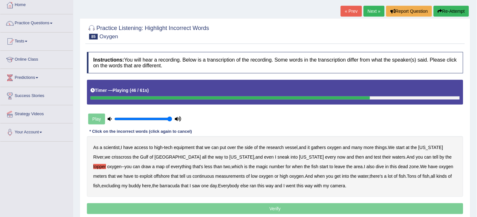
click at [216, 176] on b "measurements" at bounding box center [231, 175] width 30 height 5
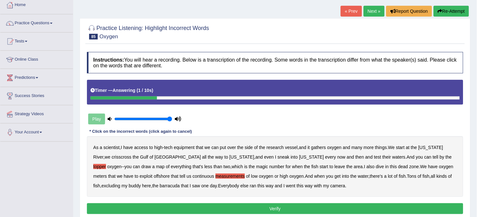
click at [241, 210] on button "Verify" at bounding box center [275, 208] width 376 height 11
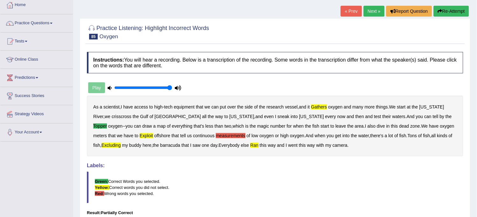
click at [445, 14] on button "Re-Attempt" at bounding box center [451, 11] width 35 height 11
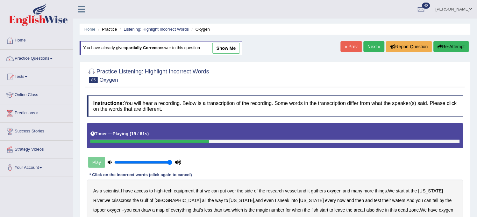
click at [228, 50] on link "show me" at bounding box center [226, 48] width 28 height 11
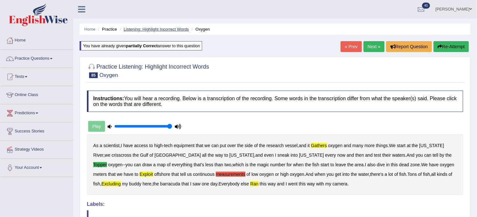
click at [168, 28] on link "Listening: Highlight Incorrect Words" at bounding box center [156, 29] width 65 height 5
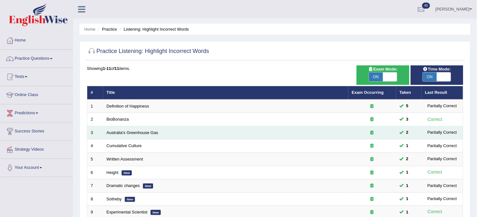
scroll to position [118, 0]
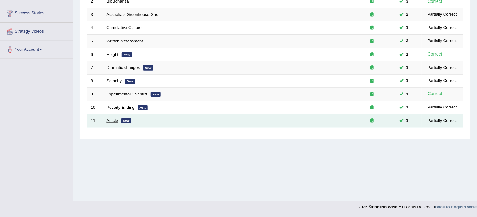
click at [112, 122] on link "Article" at bounding box center [112, 120] width 11 height 5
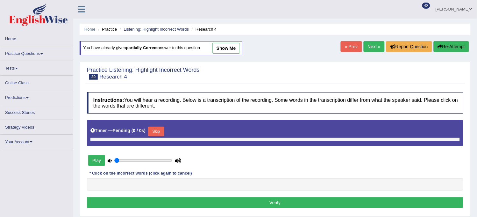
click at [368, 43] on link "Next »" at bounding box center [374, 46] width 21 height 11
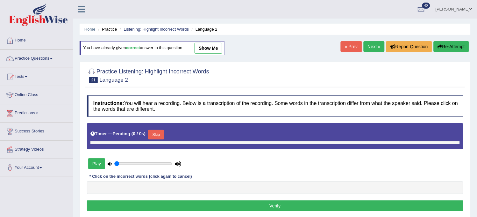
click at [368, 43] on link "Next »" at bounding box center [374, 46] width 21 height 11
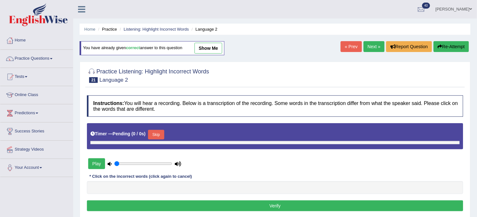
click at [368, 43] on link "Next »" at bounding box center [374, 46] width 21 height 11
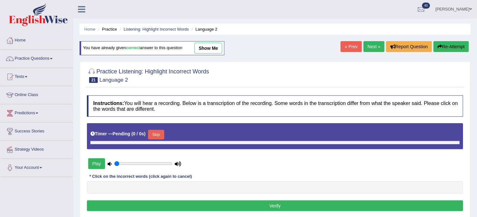
click at [368, 43] on link "Next »" at bounding box center [374, 46] width 21 height 11
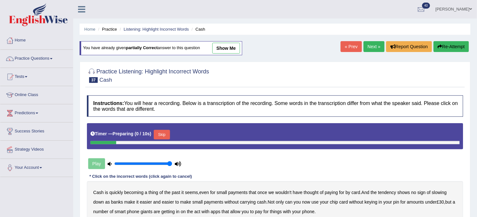
click at [368, 43] on link "Next »" at bounding box center [374, 46] width 21 height 11
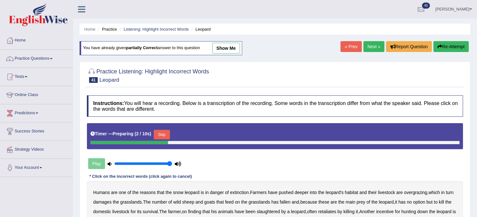
drag, startPoint x: 0, startPoint y: 0, endPoint x: 368, endPoint y: 43, distance: 370.7
click at [368, 43] on link "Next »" at bounding box center [374, 46] width 21 height 11
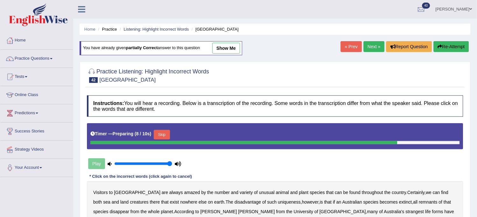
drag, startPoint x: 0, startPoint y: 0, endPoint x: 368, endPoint y: 43, distance: 370.7
click at [368, 43] on link "Next »" at bounding box center [374, 46] width 21 height 11
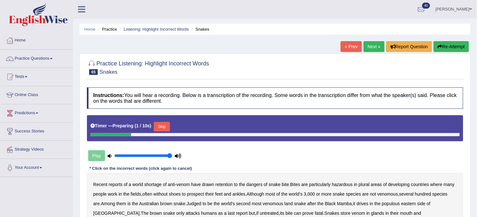
drag, startPoint x: 0, startPoint y: 0, endPoint x: 368, endPoint y: 42, distance: 370.9
click at [368, 42] on link "Next »" at bounding box center [374, 46] width 21 height 11
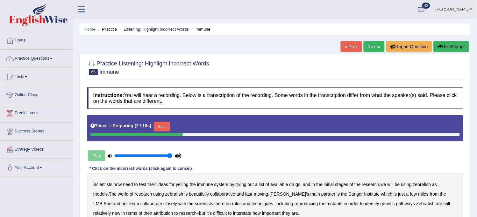
drag, startPoint x: 0, startPoint y: 0, endPoint x: 368, endPoint y: 42, distance: 370.9
click at [368, 42] on link "Next »" at bounding box center [374, 46] width 21 height 11
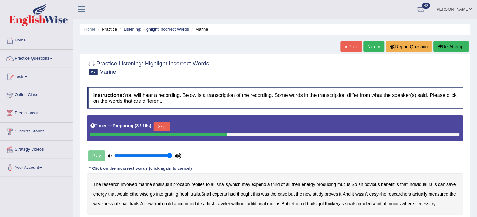
click at [368, 44] on link "Next »" at bounding box center [374, 46] width 21 height 11
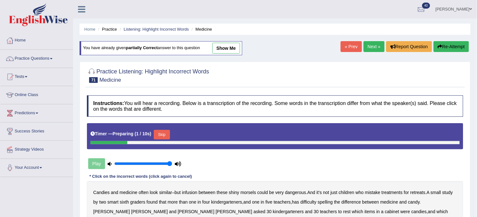
click at [368, 42] on link "Next »" at bounding box center [374, 46] width 21 height 11
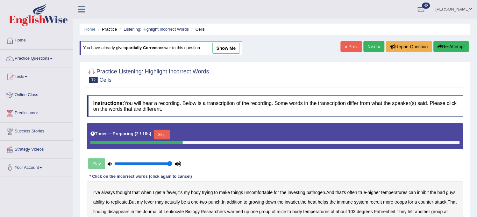
click at [368, 42] on link "Next »" at bounding box center [374, 46] width 21 height 11
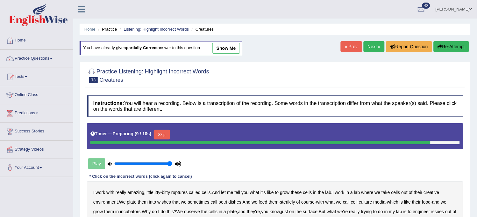
click at [367, 46] on link "Next »" at bounding box center [374, 46] width 21 height 11
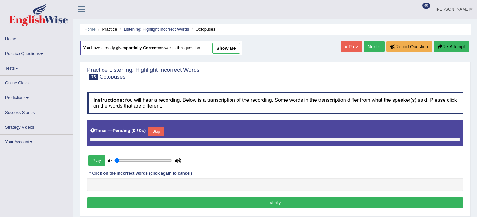
click at [367, 46] on link "Next »" at bounding box center [374, 46] width 21 height 11
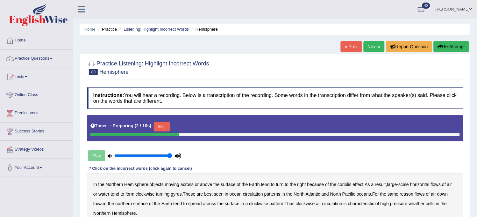
click at [346, 45] on link "« Prev" at bounding box center [351, 46] width 21 height 11
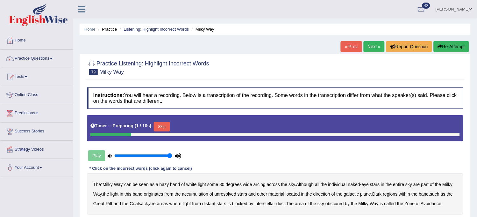
click at [346, 45] on link "« Prev" at bounding box center [351, 46] width 21 height 11
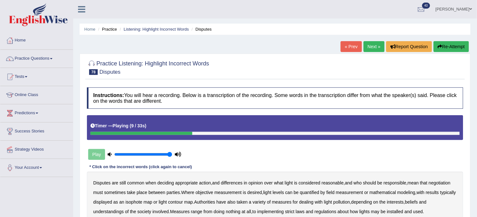
click at [371, 48] on link "Next »" at bounding box center [374, 46] width 21 height 11
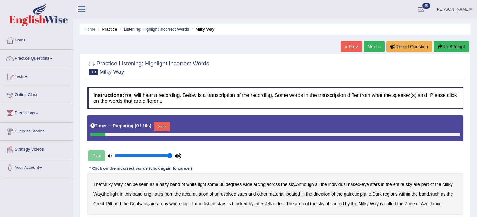
click at [370, 49] on link "Next »" at bounding box center [374, 46] width 21 height 11
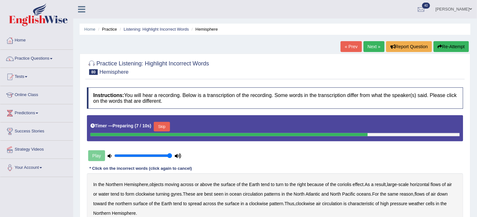
drag, startPoint x: 0, startPoint y: 0, endPoint x: 370, endPoint y: 49, distance: 373.6
click at [370, 49] on link "Next »" at bounding box center [374, 46] width 21 height 11
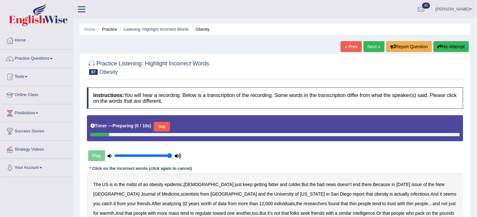
click at [368, 50] on link "Next »" at bounding box center [374, 46] width 21 height 11
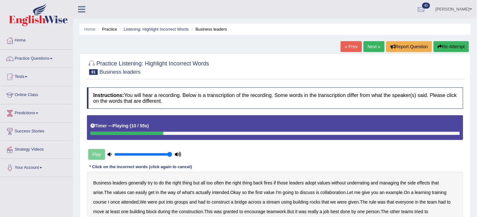
click at [454, 42] on button "Re-Attempt" at bounding box center [451, 46] width 35 height 11
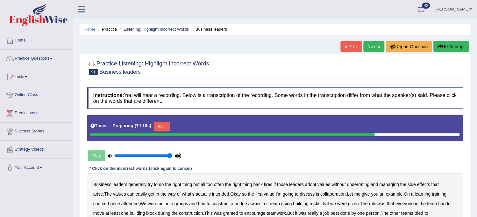
click at [160, 129] on button "Skip" at bounding box center [162, 127] width 16 height 10
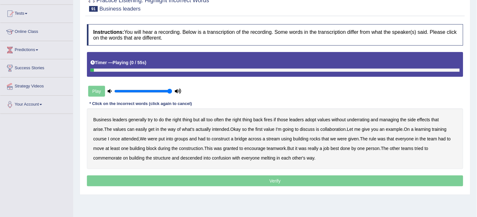
scroll to position [106, 0]
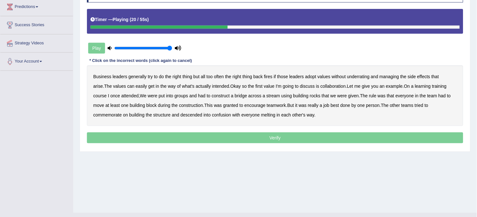
click at [276, 86] on b "I'm" at bounding box center [279, 85] width 6 height 5
click at [419, 87] on b "learning" at bounding box center [423, 85] width 16 height 5
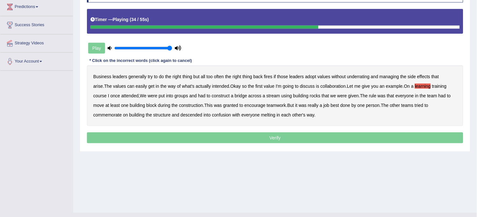
click at [310, 94] on b "rocks" at bounding box center [315, 95] width 11 height 5
click at [337, 97] on b "were" at bounding box center [342, 95] width 10 height 5
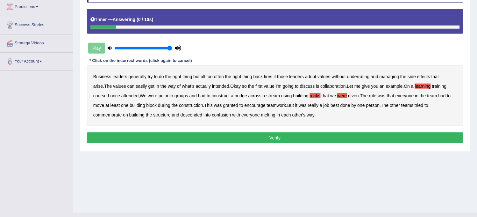
click at [261, 116] on b "melting" at bounding box center [268, 114] width 14 height 5
click at [214, 141] on button "Verify" at bounding box center [275, 137] width 376 height 11
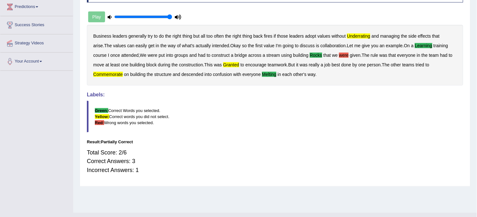
click at [215, 137] on div "Instructions: You will hear a recording. Below is a transcription of the record…" at bounding box center [275, 80] width 380 height 205
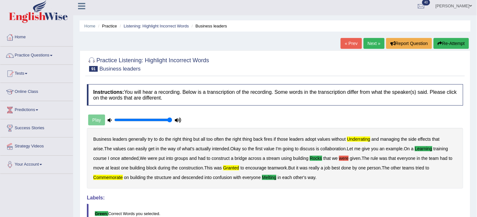
scroll to position [0, 0]
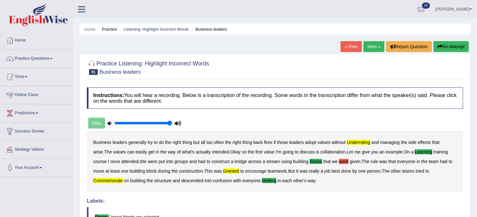
click at [368, 48] on link "Next »" at bounding box center [374, 46] width 21 height 11
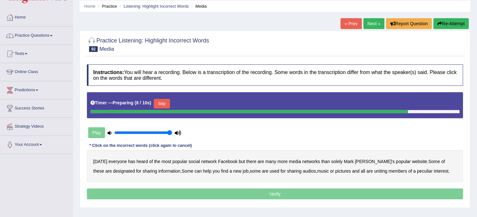
scroll to position [35, 0]
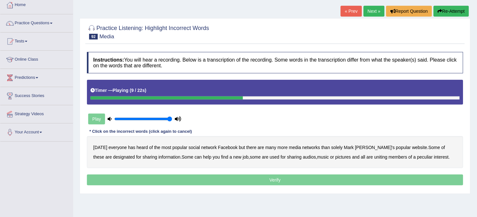
click at [289, 147] on b "media" at bounding box center [295, 147] width 12 height 5
click at [449, 10] on button "Re-Attempt" at bounding box center [451, 11] width 35 height 11
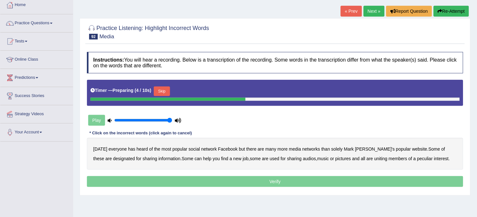
click at [168, 94] on button "Skip" at bounding box center [162, 91] width 16 height 10
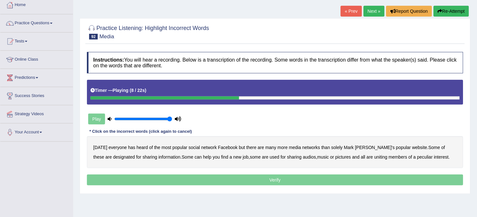
click at [290, 148] on b "media" at bounding box center [295, 147] width 12 height 5
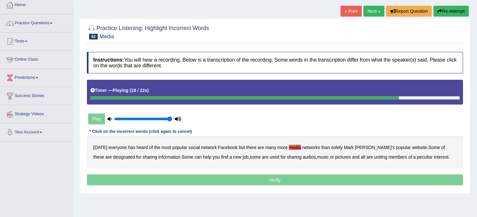
click at [303, 155] on b "audios" at bounding box center [309, 156] width 13 height 5
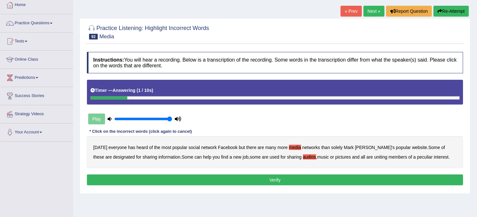
click at [341, 177] on button "Verify" at bounding box center [275, 179] width 376 height 11
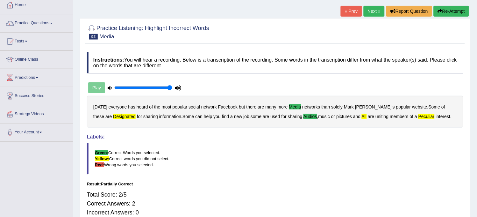
click at [376, 10] on link "Next »" at bounding box center [374, 11] width 21 height 11
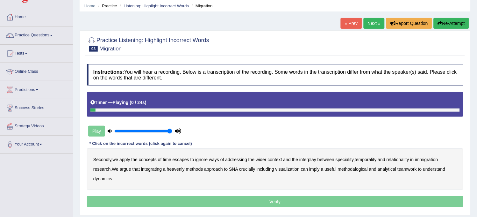
scroll to position [35, 0]
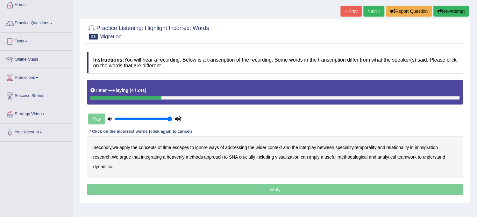
click at [205, 146] on b "ignore" at bounding box center [201, 147] width 12 height 5
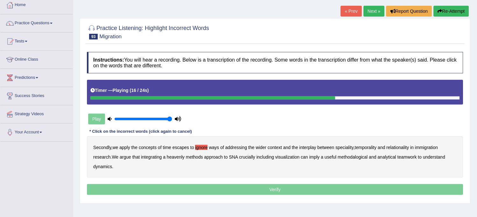
click at [171, 157] on b "heavenly" at bounding box center [176, 156] width 18 height 5
click at [316, 157] on b "imply" at bounding box center [314, 156] width 11 height 5
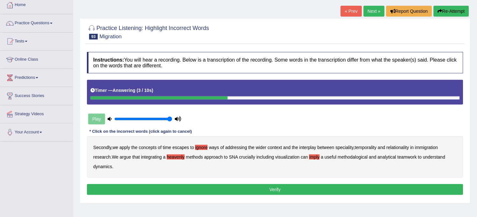
click at [203, 190] on button "Verify" at bounding box center [275, 189] width 376 height 11
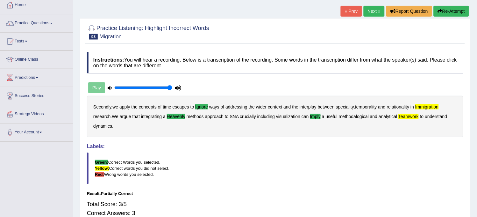
click at [367, 15] on link "Next »" at bounding box center [374, 11] width 21 height 11
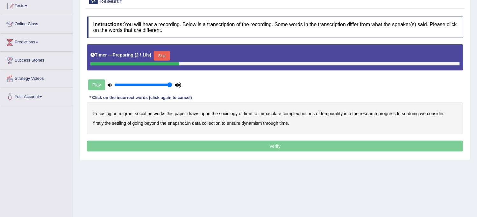
click at [167, 54] on button "Skip" at bounding box center [162, 56] width 16 height 10
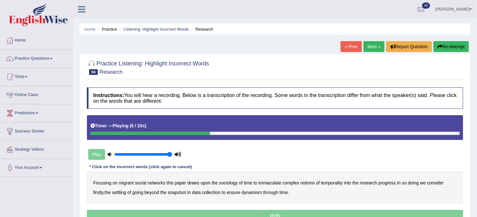
click at [463, 47] on button "Re-Attempt" at bounding box center [451, 46] width 35 height 11
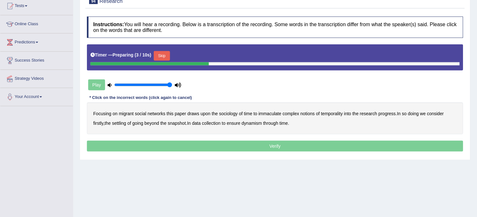
click at [126, 114] on b "migrant" at bounding box center [126, 113] width 15 height 5
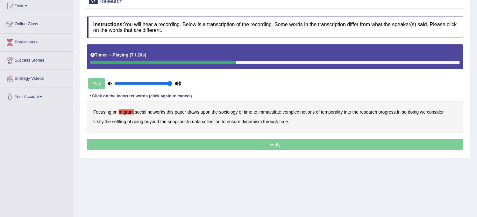
click at [272, 112] on b "immaculate" at bounding box center [270, 111] width 23 height 5
click at [384, 112] on b "progress" at bounding box center [387, 111] width 17 height 5
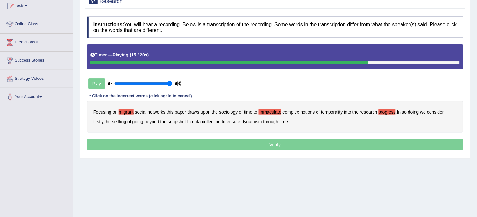
click at [384, 112] on b "progress" at bounding box center [387, 111] width 17 height 5
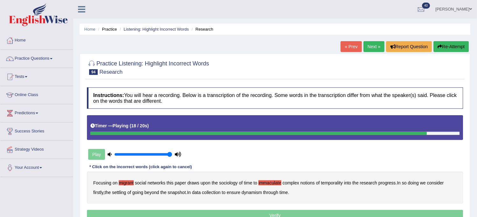
click at [440, 44] on icon "button" at bounding box center [440, 46] width 4 height 4
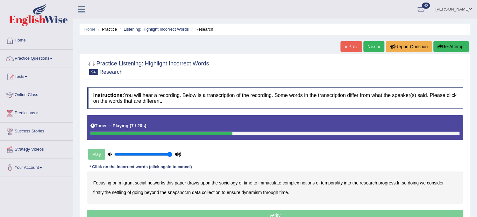
click at [442, 43] on button "Re-Attempt" at bounding box center [451, 46] width 35 height 11
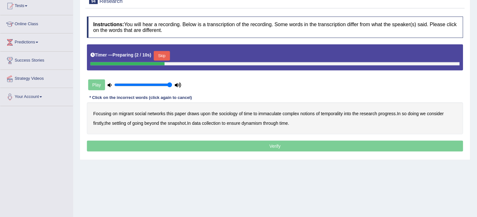
click at [163, 55] on button "Skip" at bounding box center [162, 56] width 16 height 10
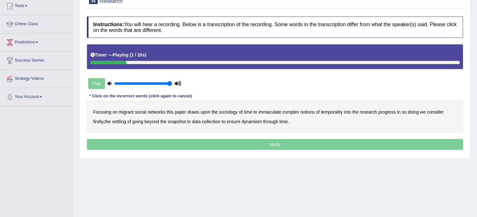
click at [127, 113] on b "migrant" at bounding box center [126, 111] width 15 height 5
click at [279, 112] on b "immaculate" at bounding box center [270, 111] width 23 height 5
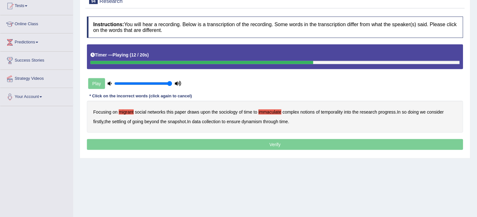
click at [383, 111] on b "progress" at bounding box center [387, 111] width 17 height 5
click at [124, 122] on b "settling" at bounding box center [119, 121] width 14 height 5
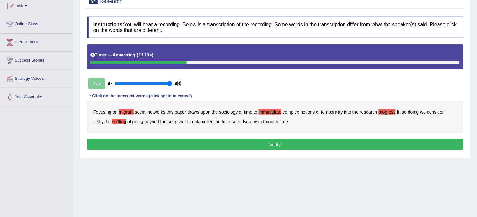
click at [209, 121] on b "collection" at bounding box center [211, 121] width 18 height 5
click at [234, 138] on div "Instructions: You will hear a recording. Below is a transcription of the record…" at bounding box center [275, 83] width 380 height 141
click at [231, 145] on button "Verify" at bounding box center [275, 144] width 376 height 11
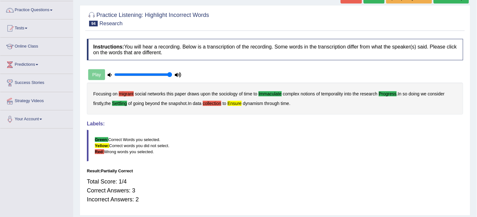
scroll to position [47, 0]
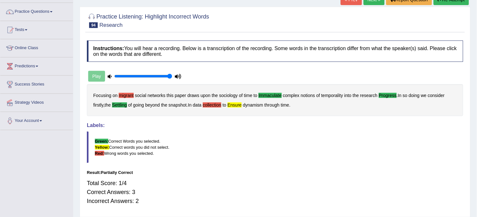
click at [460, 2] on button "Re-Attempt" at bounding box center [451, -1] width 35 height 11
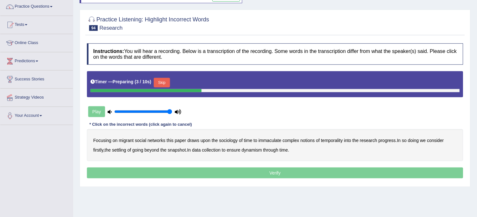
click at [266, 139] on b "immaculate" at bounding box center [270, 140] width 23 height 5
click at [387, 139] on b "progress" at bounding box center [387, 140] width 17 height 5
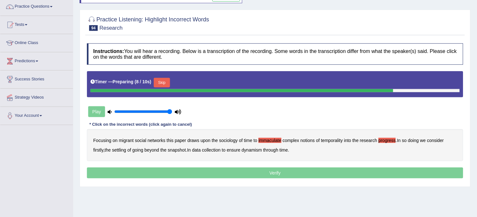
click at [216, 148] on b "collection" at bounding box center [211, 149] width 18 height 5
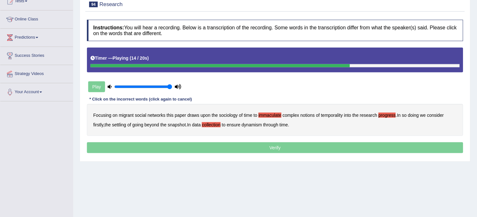
scroll to position [87, 0]
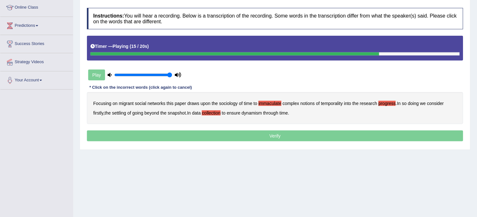
click at [119, 112] on b "settling" at bounding box center [119, 112] width 14 height 5
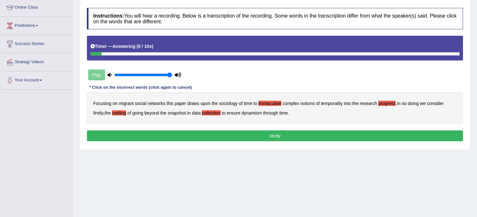
click at [217, 112] on b "collection" at bounding box center [211, 112] width 18 height 5
click at [236, 113] on b "ensure" at bounding box center [234, 112] width 14 height 5
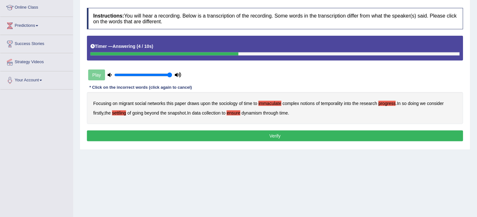
click at [228, 139] on button "Verify" at bounding box center [275, 135] width 376 height 11
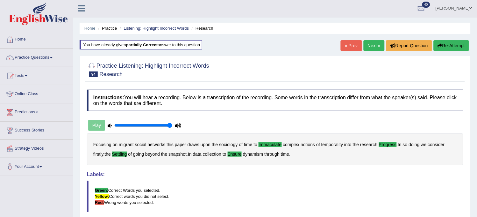
scroll to position [0, 0]
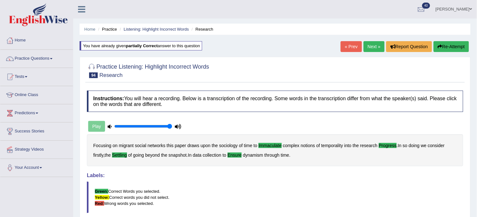
click at [374, 43] on link "Next »" at bounding box center [374, 46] width 21 height 11
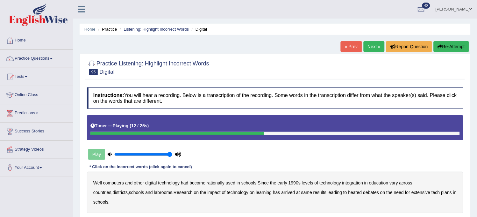
click at [456, 43] on button "Re-Attempt" at bounding box center [451, 46] width 35 height 11
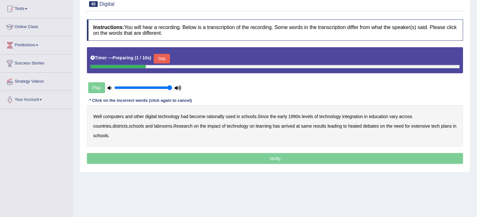
scroll to position [71, 0]
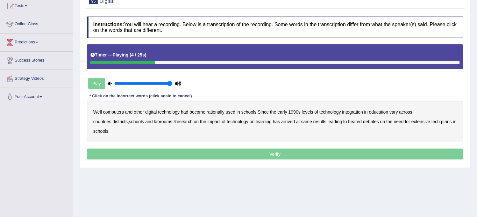
click at [219, 115] on div "Well computers and other digital technology had become rationally used in schoo…" at bounding box center [275, 121] width 376 height 41
click at [219, 112] on b "rationally" at bounding box center [216, 111] width 18 height 5
click at [295, 112] on b "1990s" at bounding box center [295, 111] width 12 height 5
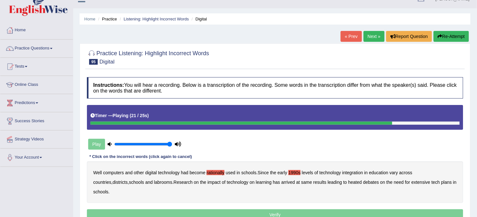
scroll to position [0, 0]
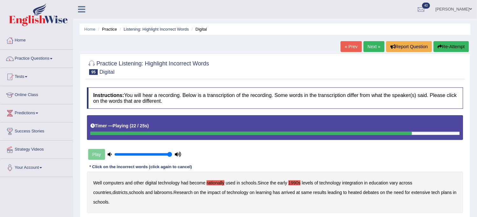
click at [448, 49] on button "Re-Attempt" at bounding box center [451, 46] width 35 height 11
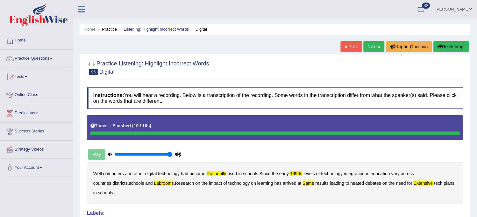
click at [448, 49] on button "Re-Attempt" at bounding box center [451, 46] width 35 height 11
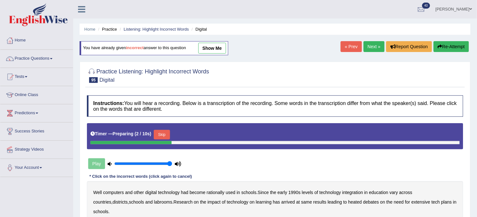
scroll to position [35, 0]
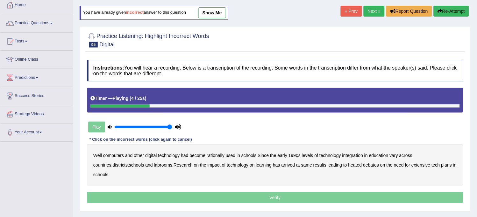
click at [208, 155] on b "rationally" at bounding box center [216, 155] width 18 height 5
click at [298, 155] on b "1990s" at bounding box center [295, 155] width 12 height 5
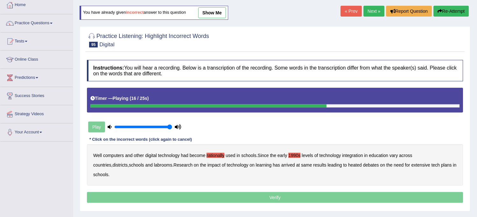
click at [154, 165] on b "labrooms" at bounding box center [163, 164] width 18 height 5
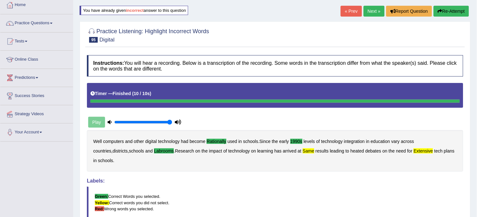
click at [376, 15] on div "« Prev Next » Report Question Re-Attempt" at bounding box center [406, 12] width 130 height 12
click at [376, 15] on link "Next »" at bounding box center [374, 11] width 21 height 11
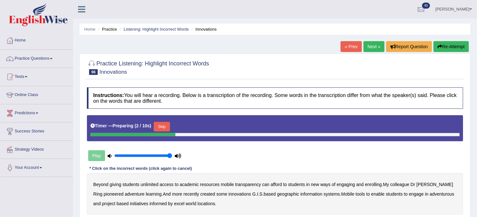
click at [161, 125] on button "Skip" at bounding box center [162, 127] width 16 height 10
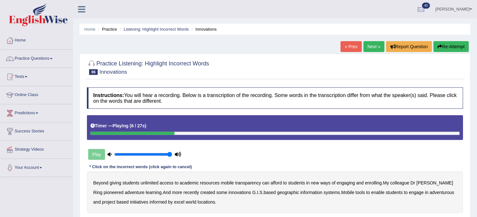
click at [252, 182] on b "transparency" at bounding box center [248, 182] width 26 height 5
click at [181, 201] on b "excel" at bounding box center [179, 201] width 11 height 5
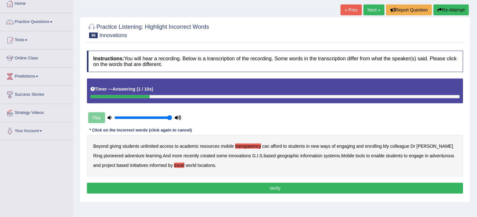
scroll to position [71, 0]
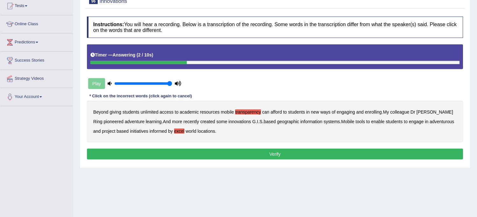
click at [223, 151] on button "Verify" at bounding box center [275, 153] width 376 height 11
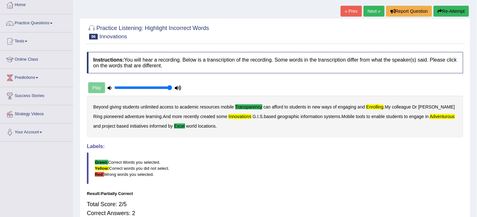
scroll to position [0, 0]
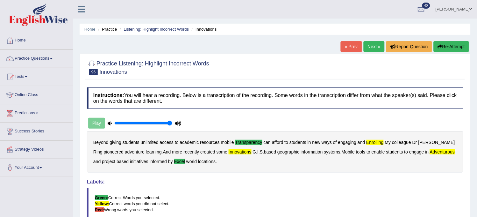
click at [365, 44] on link "Next »" at bounding box center [374, 46] width 21 height 11
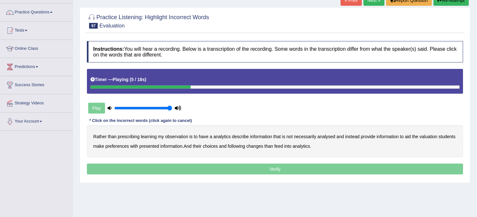
scroll to position [35, 0]
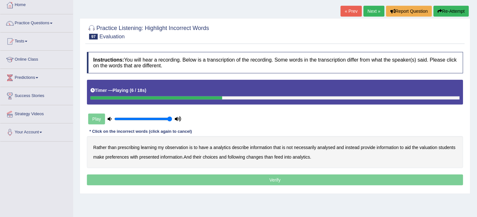
click at [454, 10] on button "Re-Attempt" at bounding box center [451, 11] width 35 height 11
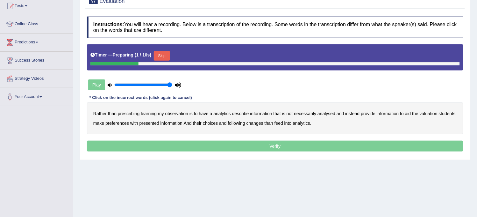
click at [167, 54] on button "Skip" at bounding box center [162, 56] width 16 height 10
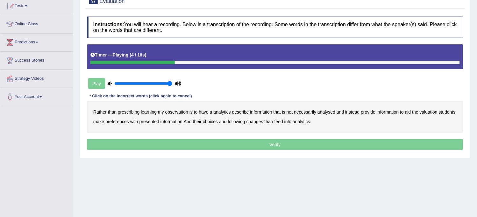
click at [177, 113] on b "observation" at bounding box center [176, 111] width 23 height 5
click at [329, 110] on b "analysed" at bounding box center [327, 111] width 18 height 5
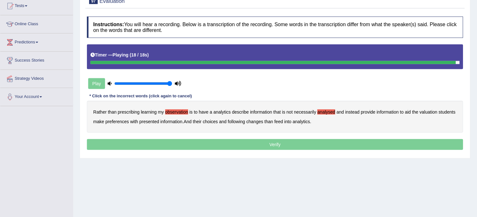
click at [232, 123] on b "following" at bounding box center [236, 121] width 17 height 5
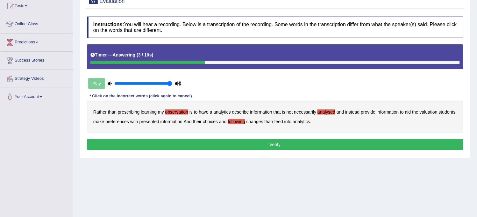
click at [236, 122] on b "following" at bounding box center [236, 121] width 17 height 5
click at [252, 121] on b "changes" at bounding box center [255, 121] width 17 height 5
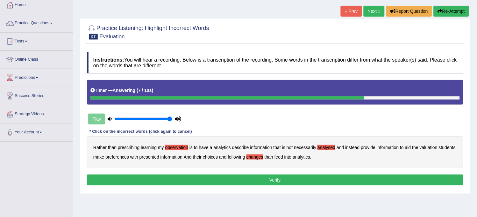
click at [460, 9] on button "Re-Attempt" at bounding box center [451, 11] width 35 height 11
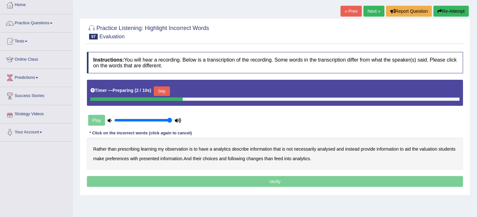
click at [165, 91] on button "Skip" at bounding box center [162, 91] width 16 height 10
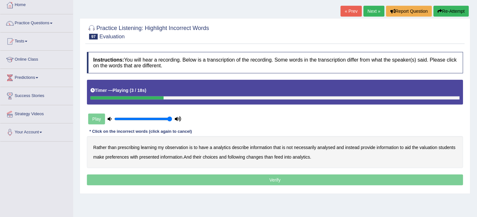
click at [179, 145] on b "observation" at bounding box center [176, 147] width 23 height 5
click at [333, 149] on b "analysed" at bounding box center [327, 147] width 18 height 5
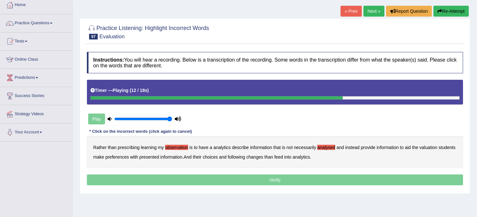
click at [431, 148] on b "valuation" at bounding box center [429, 147] width 18 height 5
click at [238, 156] on b "following" at bounding box center [236, 156] width 17 height 5
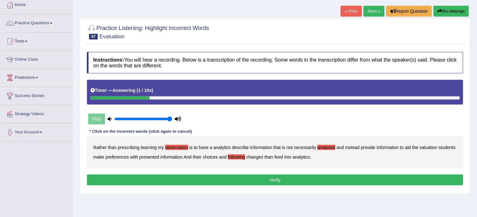
click at [281, 178] on button "Verify" at bounding box center [275, 179] width 376 height 11
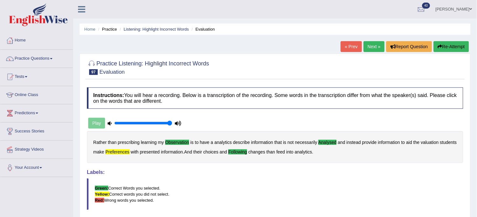
click at [370, 50] on link "Next »" at bounding box center [374, 46] width 21 height 11
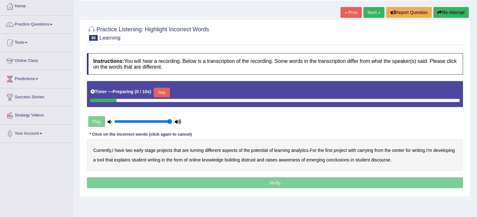
scroll to position [71, 0]
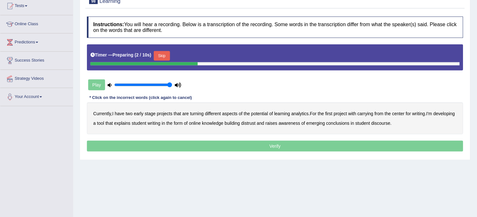
click at [164, 51] on button "Skip" at bounding box center [162, 56] width 16 height 10
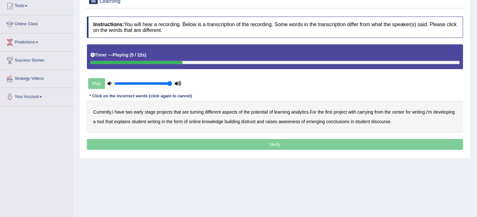
click at [199, 111] on b "turning" at bounding box center [197, 111] width 14 height 5
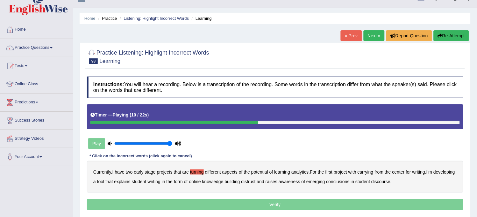
scroll to position [0, 0]
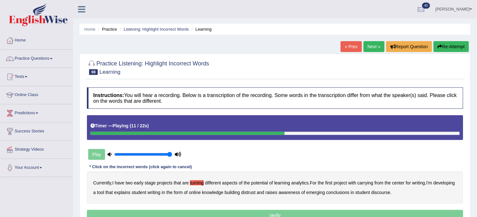
click at [442, 46] on button "Re-Attempt" at bounding box center [451, 46] width 35 height 11
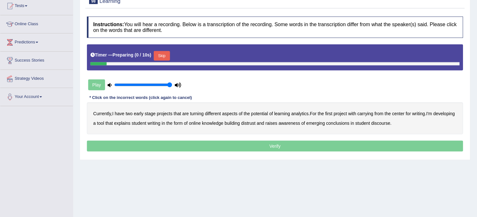
scroll to position [71, 0]
click at [164, 52] on button "Skip" at bounding box center [162, 56] width 16 height 10
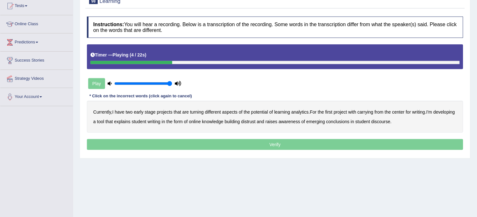
click at [201, 111] on b "turning" at bounding box center [197, 111] width 14 height 5
click at [314, 111] on b "For" at bounding box center [313, 111] width 7 height 5
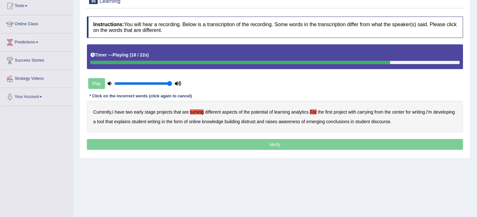
click at [130, 123] on b "explains" at bounding box center [122, 121] width 16 height 5
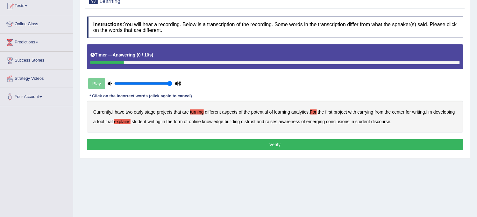
click at [350, 119] on b "conclusions" at bounding box center [337, 121] width 23 height 5
click at [334, 147] on button "Verify" at bounding box center [275, 144] width 376 height 11
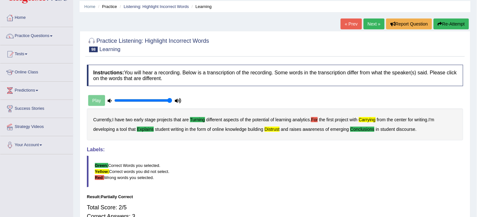
scroll to position [0, 0]
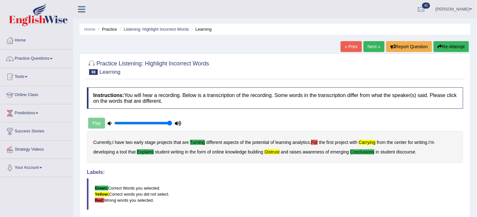
click at [374, 47] on link "Next »" at bounding box center [374, 46] width 21 height 11
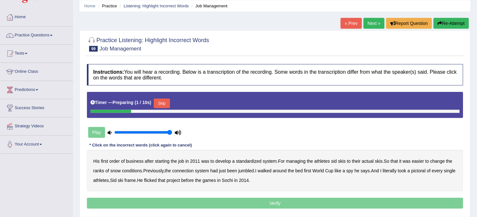
scroll to position [35, 0]
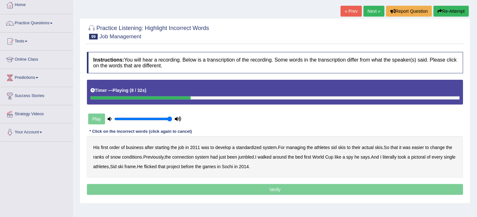
click at [292, 147] on b "managing" at bounding box center [296, 147] width 20 height 5
click at [99, 158] on b "ranks" at bounding box center [98, 156] width 11 height 5
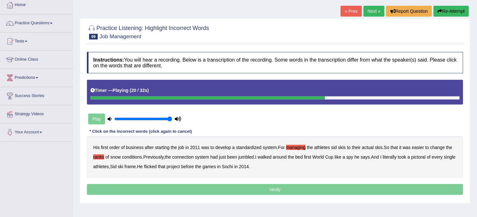
click at [251, 157] on b "jumbled" at bounding box center [247, 156] width 16 height 5
click at [157, 166] on b "flicked" at bounding box center [150, 166] width 13 height 5
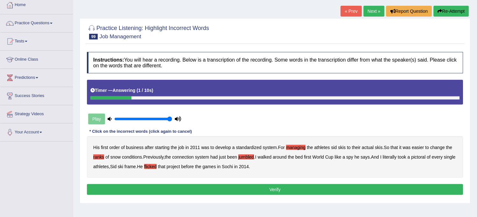
click at [225, 190] on button "Verify" at bounding box center [275, 189] width 376 height 11
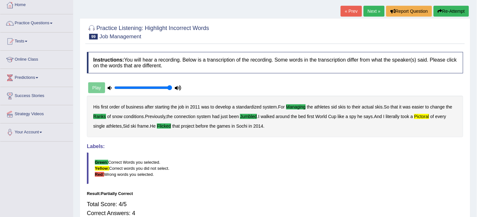
click at [376, 11] on link "Next »" at bounding box center [374, 11] width 21 height 11
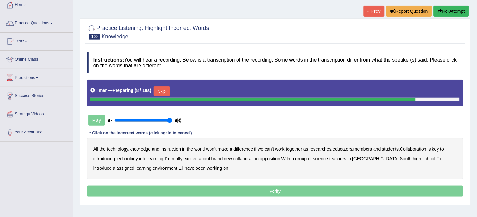
click at [168, 88] on button "Skip" at bounding box center [162, 91] width 16 height 10
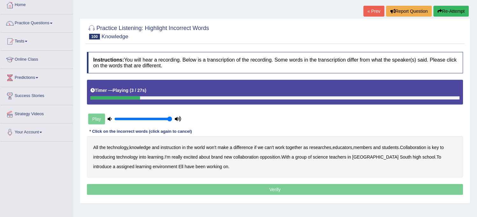
click at [175, 144] on div "All the technology , knowledge and instruction in the world won't make a differ…" at bounding box center [275, 156] width 376 height 41
click at [173, 151] on div "All the technology , knowledge and instruction in the world won't make a differ…" at bounding box center [275, 156] width 376 height 41
click at [173, 148] on b "instruction" at bounding box center [171, 147] width 20 height 5
click at [370, 145] on b "members" at bounding box center [363, 147] width 18 height 5
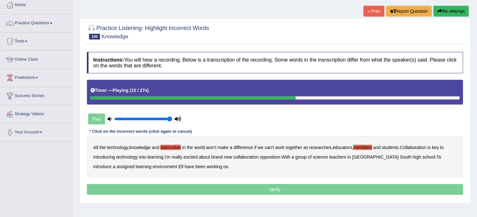
click at [160, 157] on b "learning" at bounding box center [155, 156] width 16 height 5
click at [276, 156] on b "opposition" at bounding box center [270, 156] width 20 height 5
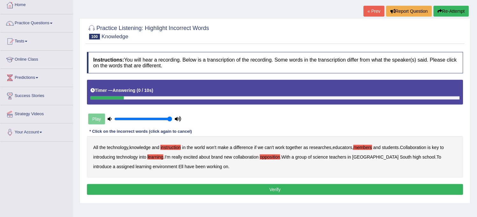
click at [173, 194] on button "Verify" at bounding box center [275, 189] width 376 height 11
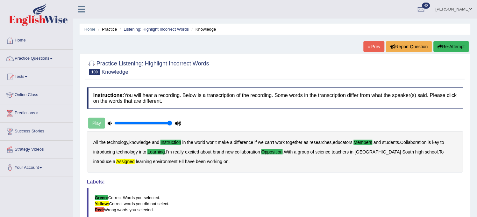
click at [368, 43] on link "« Prev" at bounding box center [374, 46] width 21 height 11
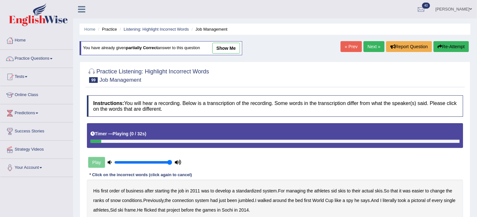
scroll to position [35, 0]
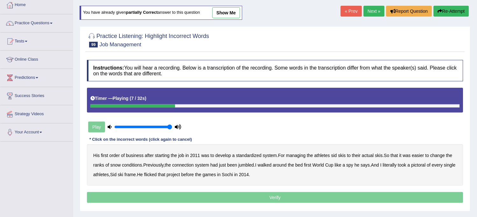
click at [447, 17] on div "« Prev Next » Report Question Re-Attempt" at bounding box center [406, 12] width 130 height 12
click at [451, 11] on button "Re-Attempt" at bounding box center [451, 11] width 35 height 11
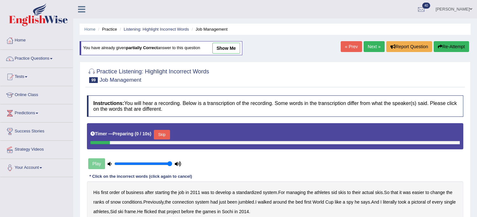
click at [159, 130] on button "Skip" at bounding box center [162, 135] width 16 height 10
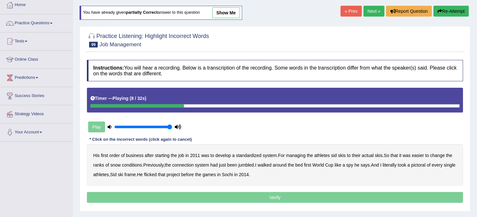
click at [304, 154] on b "managing" at bounding box center [296, 155] width 20 height 5
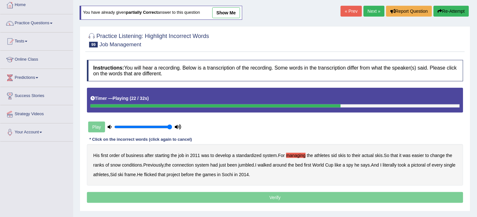
click at [371, 12] on link "Next »" at bounding box center [374, 11] width 21 height 11
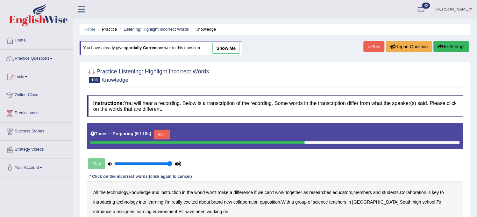
click at [370, 50] on link "« Prev" at bounding box center [374, 46] width 21 height 11
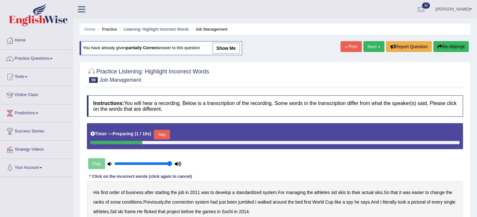
drag, startPoint x: 0, startPoint y: 0, endPoint x: 370, endPoint y: 50, distance: 373.4
click at [370, 50] on link "Next »" at bounding box center [374, 46] width 21 height 11
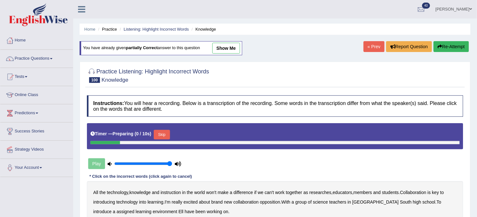
drag, startPoint x: 0, startPoint y: 0, endPoint x: 370, endPoint y: 50, distance: 373.4
click at [370, 50] on link "« Prev" at bounding box center [374, 46] width 21 height 11
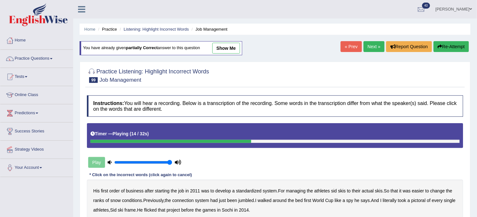
click at [350, 46] on link "« Prev" at bounding box center [351, 46] width 21 height 11
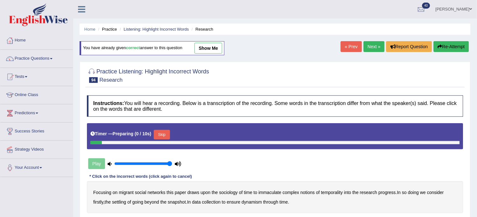
drag, startPoint x: 0, startPoint y: 0, endPoint x: 350, endPoint y: 46, distance: 352.7
click at [350, 46] on link "« Prev" at bounding box center [351, 46] width 21 height 11
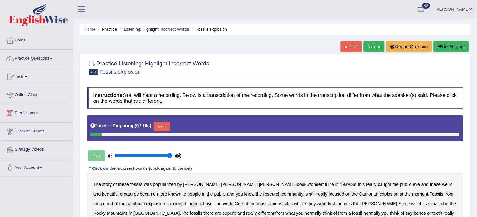
click at [350, 45] on link "« Prev" at bounding box center [351, 46] width 21 height 11
drag, startPoint x: 0, startPoint y: 0, endPoint x: 350, endPoint y: 45, distance: 352.6
click at [350, 45] on link "« Prev" at bounding box center [351, 46] width 21 height 11
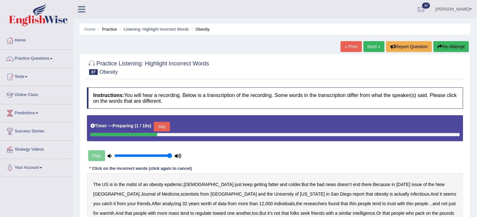
drag, startPoint x: 0, startPoint y: 0, endPoint x: 350, endPoint y: 45, distance: 352.6
click at [350, 45] on link "« Prev" at bounding box center [351, 46] width 21 height 11
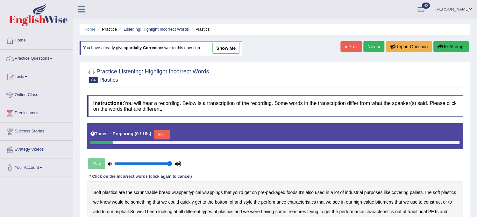
click at [375, 45] on link "Next »" at bounding box center [374, 46] width 21 height 11
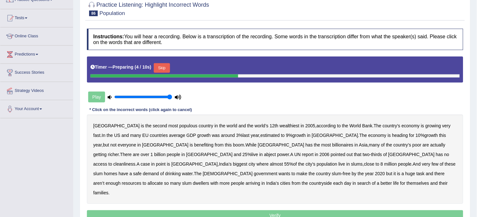
scroll to position [71, 0]
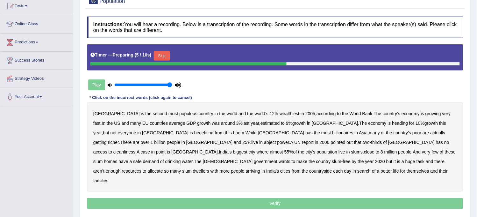
click at [160, 59] on button "Skip" at bounding box center [162, 56] width 16 height 10
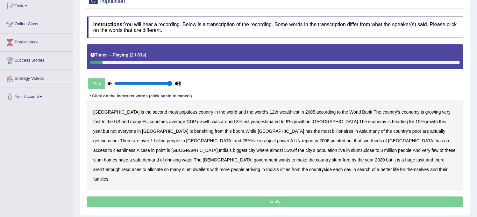
click at [179, 112] on b "populous" at bounding box center [188, 111] width 18 height 5
click at [261, 121] on b "estimated" at bounding box center [270, 121] width 19 height 5
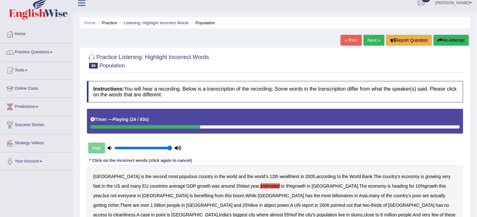
scroll to position [0, 0]
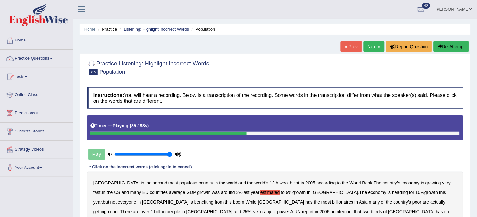
click at [443, 48] on button "Re-Attempt" at bounding box center [451, 46] width 35 height 11
click at [459, 45] on button "Re-Attempt" at bounding box center [451, 46] width 35 height 11
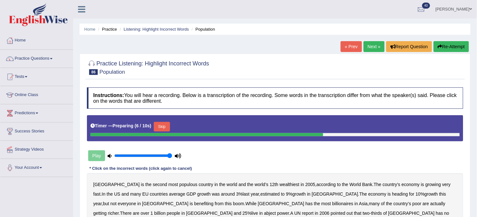
click at [162, 126] on button "Skip" at bounding box center [162, 127] width 16 height 10
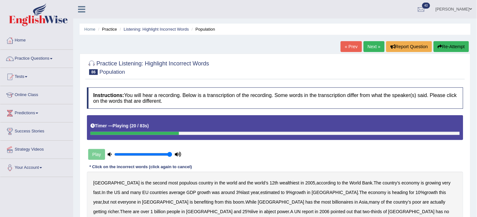
click at [261, 193] on b "estimated" at bounding box center [270, 191] width 19 height 5
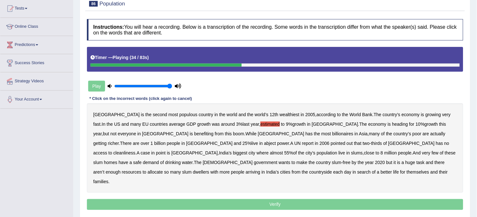
scroll to position [71, 0]
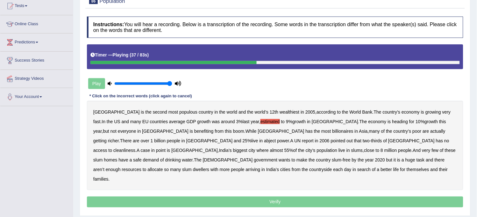
click at [119, 138] on b "richer" at bounding box center [113, 140] width 11 height 5
click at [277, 140] on b "power" at bounding box center [283, 140] width 12 height 5
click at [135, 147] on b "cleanliness" at bounding box center [124, 149] width 22 height 5
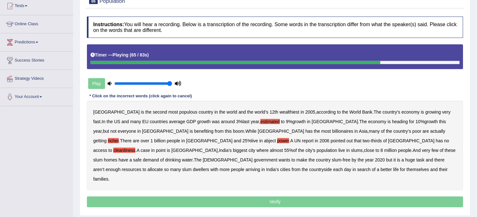
click at [159, 157] on b "demand" at bounding box center [151, 159] width 16 height 5
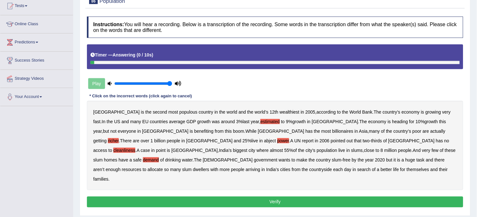
click at [343, 167] on b "each" at bounding box center [338, 169] width 10 height 5
click at [373, 196] on button "Verify" at bounding box center [275, 201] width 376 height 11
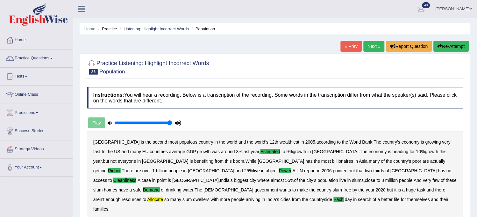
scroll to position [0, 0]
click at [373, 47] on link "Next »" at bounding box center [374, 46] width 21 height 11
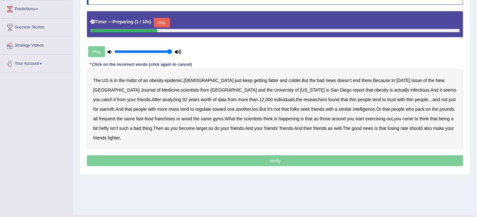
scroll to position [106, 0]
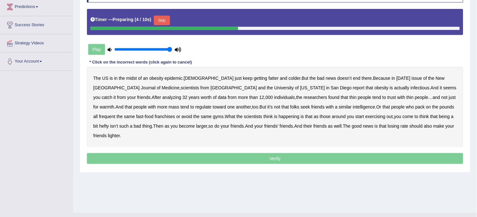
click at [161, 22] on button "Skip" at bounding box center [162, 21] width 16 height 10
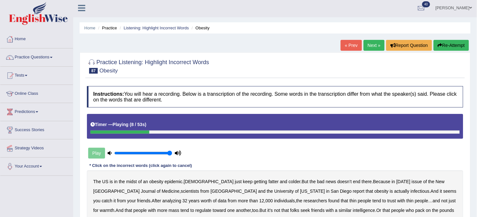
scroll to position [0, 0]
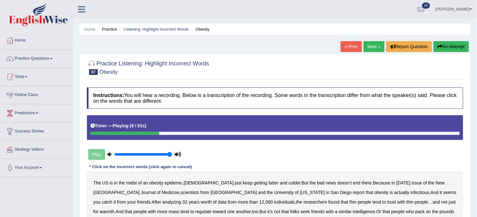
click at [453, 46] on button "Re-Attempt" at bounding box center [451, 46] width 35 height 11
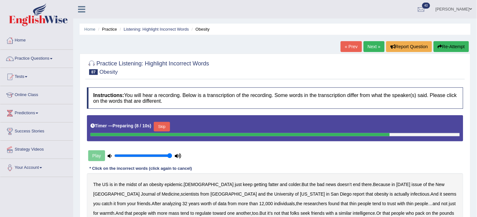
click at [167, 124] on button "Skip" at bounding box center [162, 127] width 16 height 10
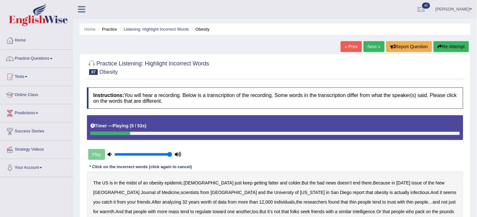
click at [289, 183] on b "colder" at bounding box center [295, 182] width 12 height 5
click at [441, 45] on icon "button" at bounding box center [440, 46] width 4 height 4
click at [289, 184] on b "colder" at bounding box center [295, 182] width 12 height 5
click at [411, 192] on b "infectious" at bounding box center [420, 191] width 19 height 5
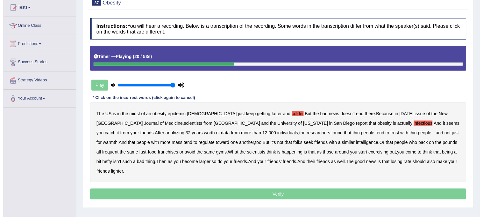
scroll to position [71, 0]
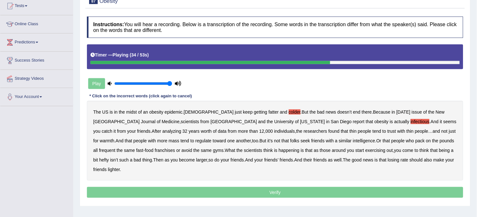
click at [353, 141] on b "intelligence" at bounding box center [364, 140] width 22 height 5
click at [366, 151] on b "exercising" at bounding box center [376, 149] width 20 height 5
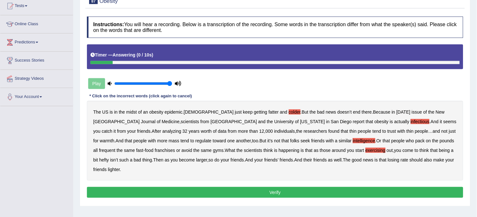
click at [335, 187] on button "Verify" at bounding box center [275, 192] width 376 height 11
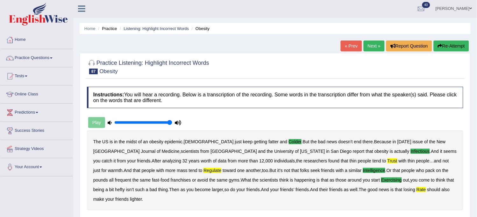
scroll to position [0, 0]
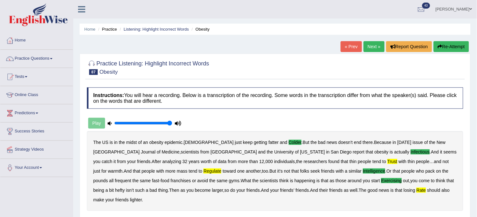
click at [374, 46] on link "Next »" at bounding box center [374, 46] width 21 height 11
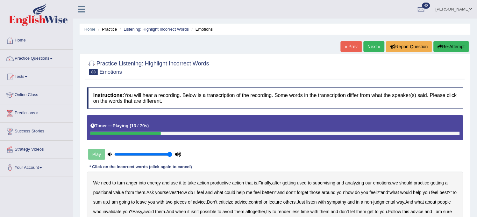
click at [322, 182] on b "supervising" at bounding box center [324, 182] width 23 height 5
click at [102, 194] on b "positional" at bounding box center [102, 191] width 19 height 5
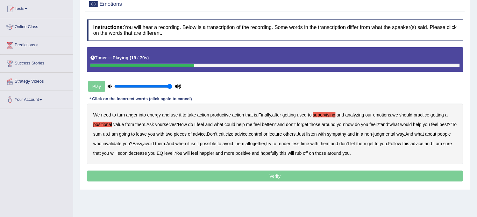
scroll to position [71, 0]
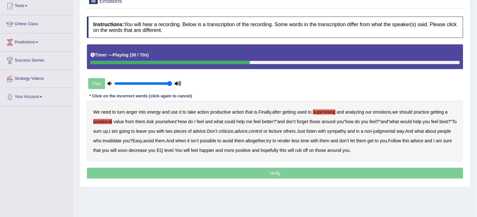
click at [440, 124] on b "best" at bounding box center [444, 121] width 8 height 5
click at [103, 131] on div "We need to turn anger into energy and use it to take action productive action t…" at bounding box center [275, 131] width 376 height 61
click at [347, 128] on b "sympathy" at bounding box center [336, 130] width 19 height 5
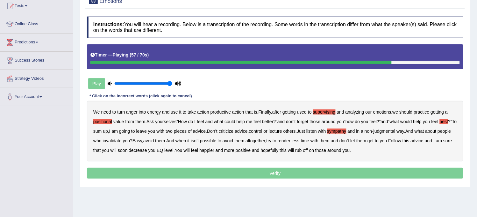
click at [366, 142] on b "them" at bounding box center [361, 140] width 10 height 5
click at [147, 149] on b "decrease" at bounding box center [138, 149] width 18 height 5
click at [214, 150] on b "happier" at bounding box center [206, 149] width 15 height 5
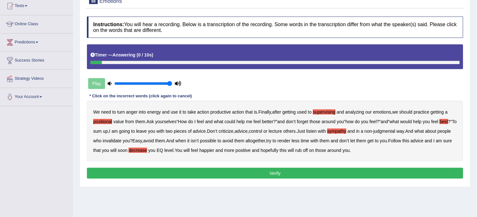
click at [293, 170] on button "Verify" at bounding box center [275, 173] width 376 height 11
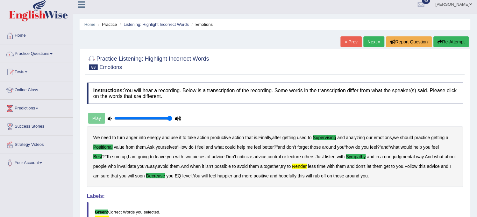
scroll to position [0, 0]
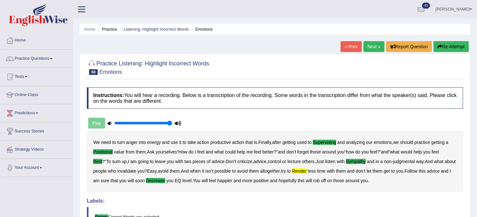
click at [376, 46] on link "Next »" at bounding box center [374, 46] width 21 height 11
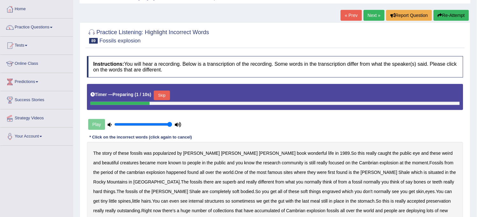
scroll to position [118, 0]
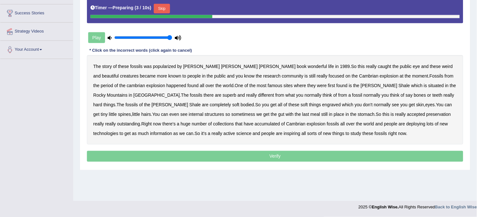
click at [164, 9] on button "Skip" at bounding box center [162, 9] width 16 height 10
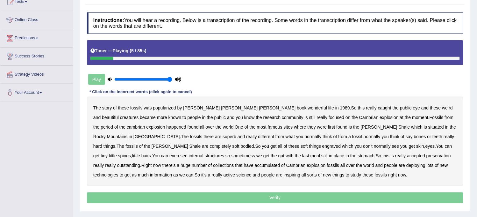
scroll to position [11, 0]
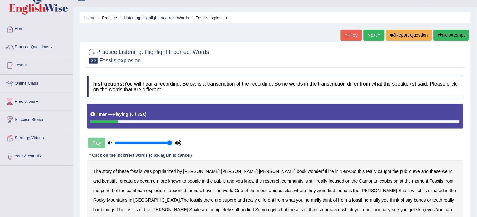
click at [451, 32] on button "Re-Attempt" at bounding box center [451, 35] width 35 height 11
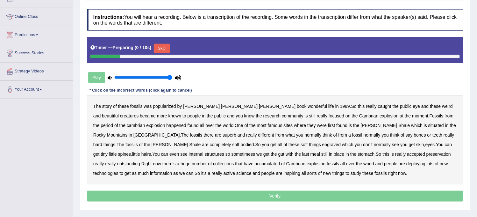
scroll to position [118, 0]
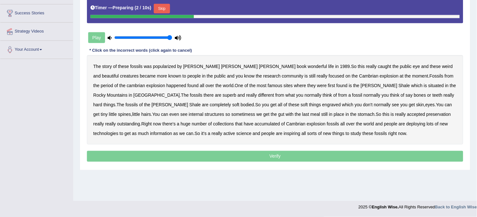
click at [170, 4] on button "Skip" at bounding box center [162, 9] width 16 height 10
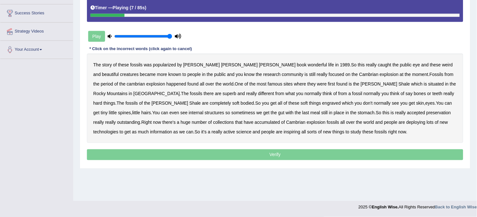
click at [340, 64] on b "1989" at bounding box center [345, 64] width 10 height 5
click at [119, 72] on b "beautiful" at bounding box center [110, 74] width 17 height 5
click at [428, 82] on b "situated" at bounding box center [436, 83] width 16 height 5
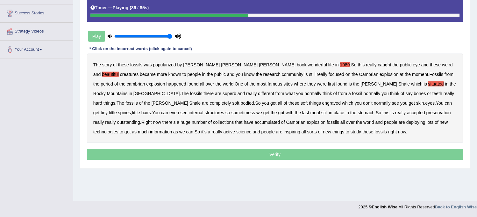
click at [223, 91] on b "superb" at bounding box center [230, 93] width 14 height 5
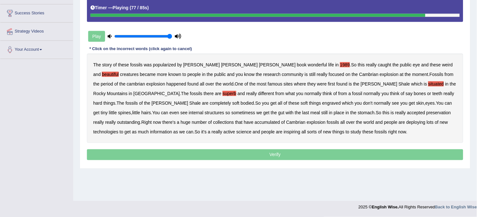
click at [406, 120] on b "deploying" at bounding box center [415, 121] width 19 height 5
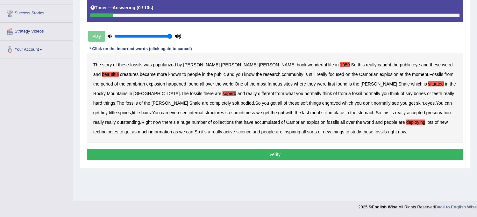
click at [278, 155] on button "Verify" at bounding box center [275, 154] width 376 height 11
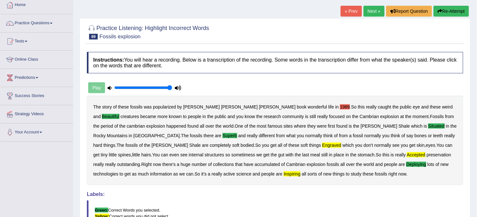
scroll to position [11, 0]
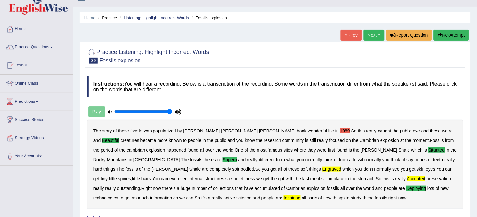
click at [364, 39] on link "Next »" at bounding box center [374, 35] width 21 height 11
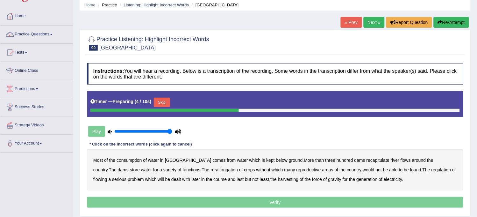
scroll to position [71, 0]
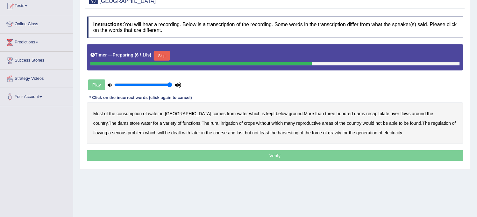
click at [168, 55] on button "Skip" at bounding box center [162, 56] width 16 height 10
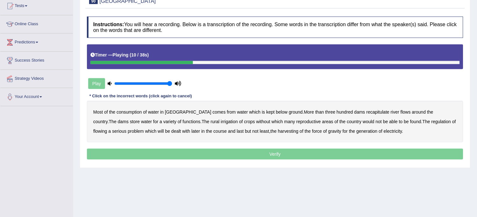
scroll to position [35, 0]
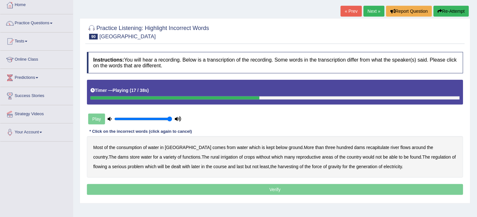
click at [450, 14] on button "Re-Attempt" at bounding box center [451, 11] width 35 height 11
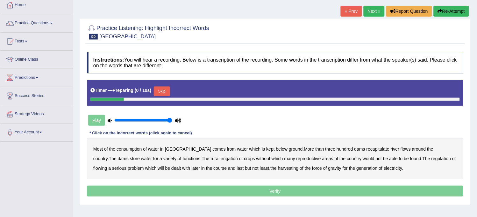
click at [163, 89] on button "Skip" at bounding box center [162, 91] width 16 height 10
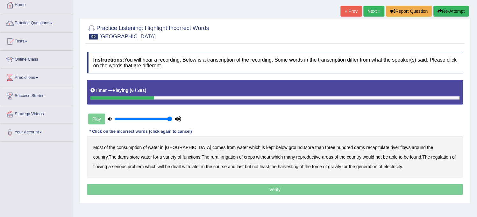
click at [276, 147] on b "below" at bounding box center [282, 147] width 12 height 5
click at [367, 146] on b "recapitulate" at bounding box center [378, 147] width 23 height 5
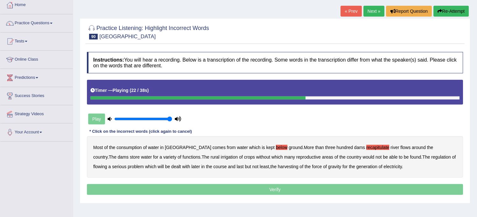
click at [297, 157] on b "reproductive" at bounding box center [309, 156] width 25 height 5
click at [107, 164] on b "flowing" at bounding box center [100, 166] width 14 height 5
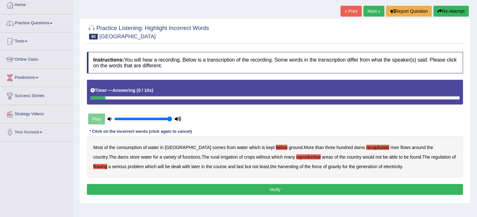
click at [275, 189] on button "Verify" at bounding box center [275, 189] width 376 height 11
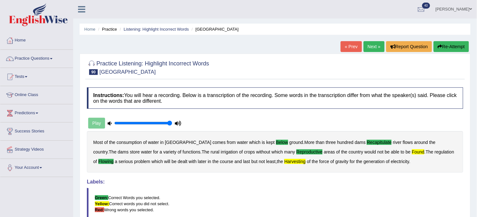
click at [368, 46] on link "Next »" at bounding box center [374, 46] width 21 height 11
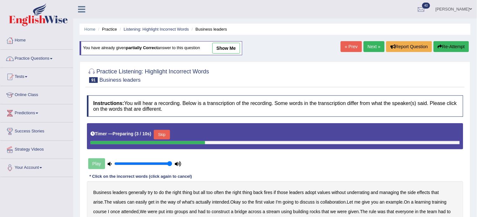
click at [33, 57] on link "Practice Questions" at bounding box center [36, 58] width 73 height 16
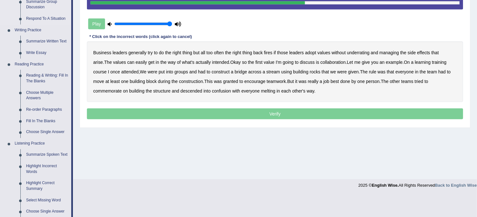
scroll to position [177, 0]
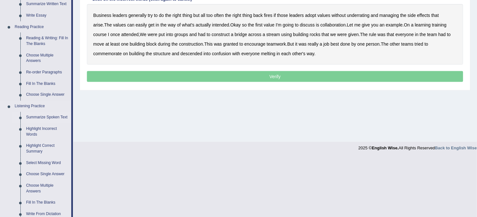
click at [43, 113] on link "Summarize Spoken Text" at bounding box center [47, 117] width 48 height 11
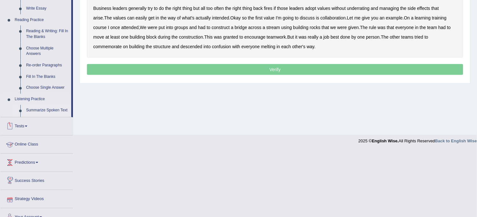
scroll to position [218, 0]
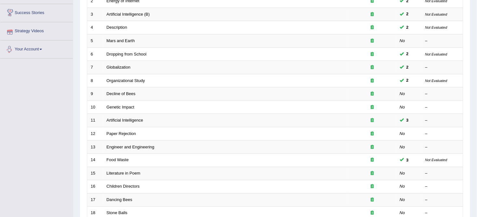
scroll to position [205, 0]
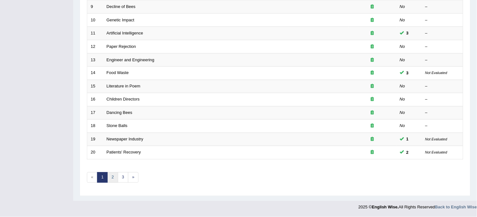
click at [116, 176] on link "2" at bounding box center [112, 177] width 11 height 11
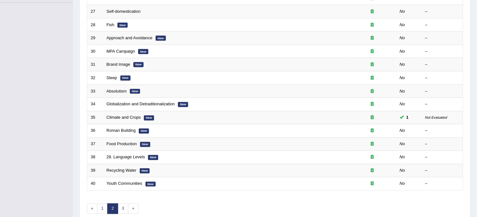
scroll to position [177, 0]
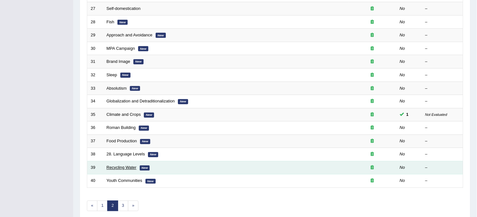
click at [120, 166] on link "Recycling Water" at bounding box center [122, 167] width 30 height 5
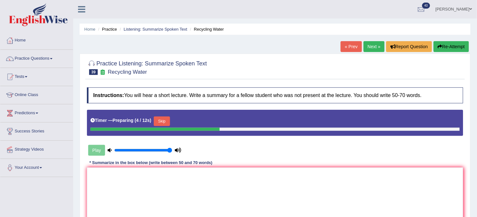
click at [161, 124] on button "Skip" at bounding box center [162, 121] width 16 height 10
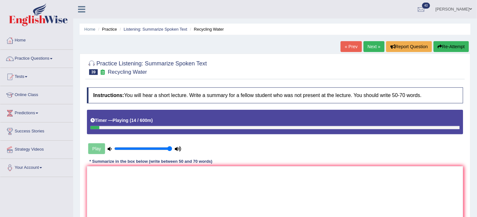
click at [452, 52] on div "« Prev Next » Report Question Re-Attempt" at bounding box center [406, 47] width 130 height 12
click at [456, 42] on button "Re-Attempt" at bounding box center [451, 46] width 35 height 11
click at [453, 46] on button "Re-Attempt" at bounding box center [451, 46] width 35 height 11
